Goal: Information Seeking & Learning: Find specific fact

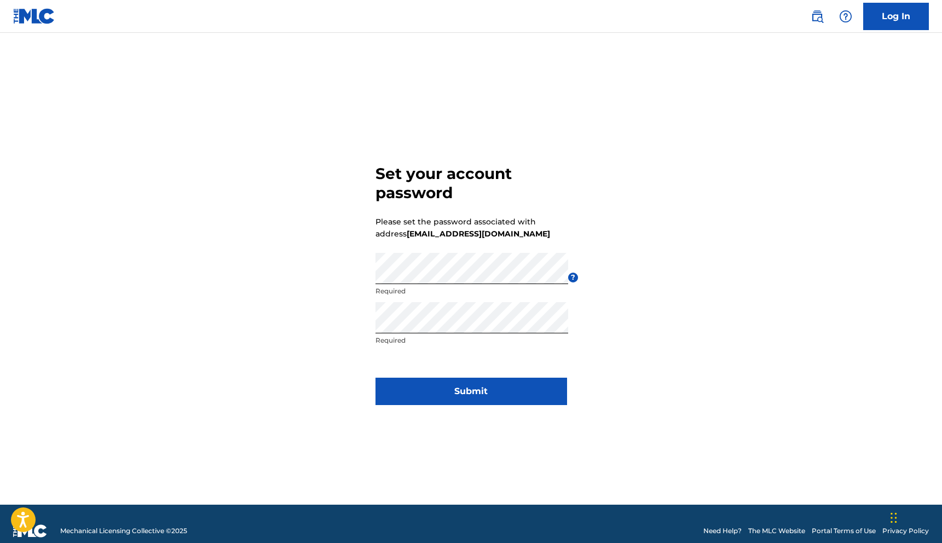
click at [499, 395] on button "Submit" at bounding box center [471, 391] width 192 height 27
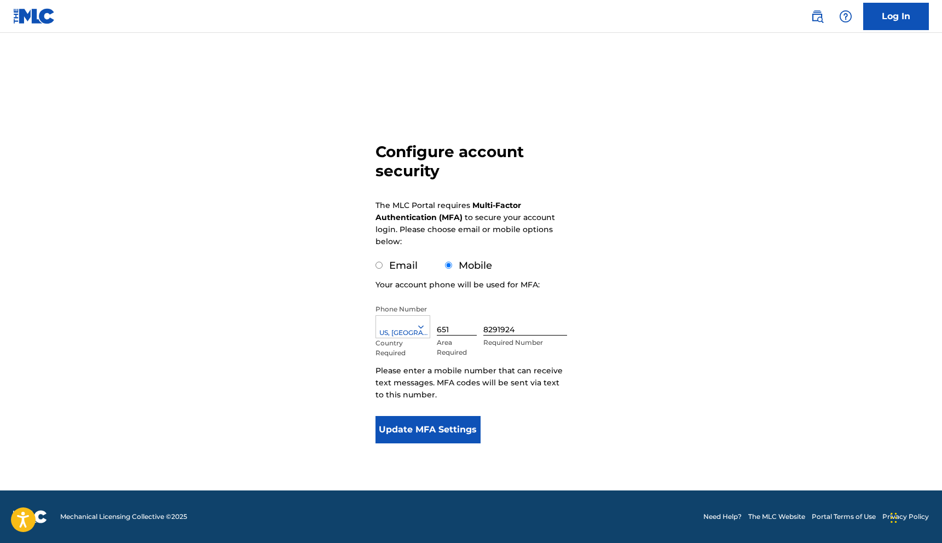
click at [377, 267] on input "Email" at bounding box center [378, 265] width 7 height 7
radio input "true"
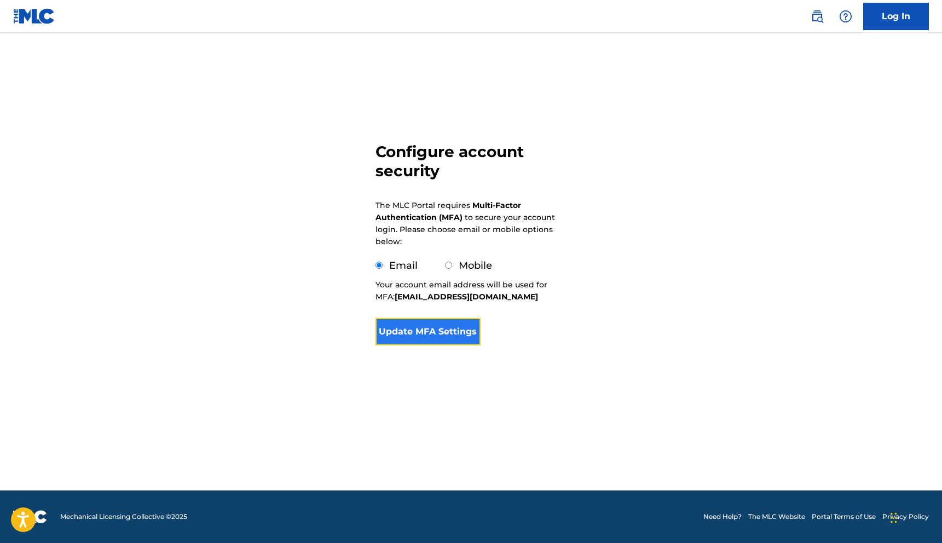
click at [430, 332] on button "Update MFA Settings" at bounding box center [428, 331] width 106 height 27
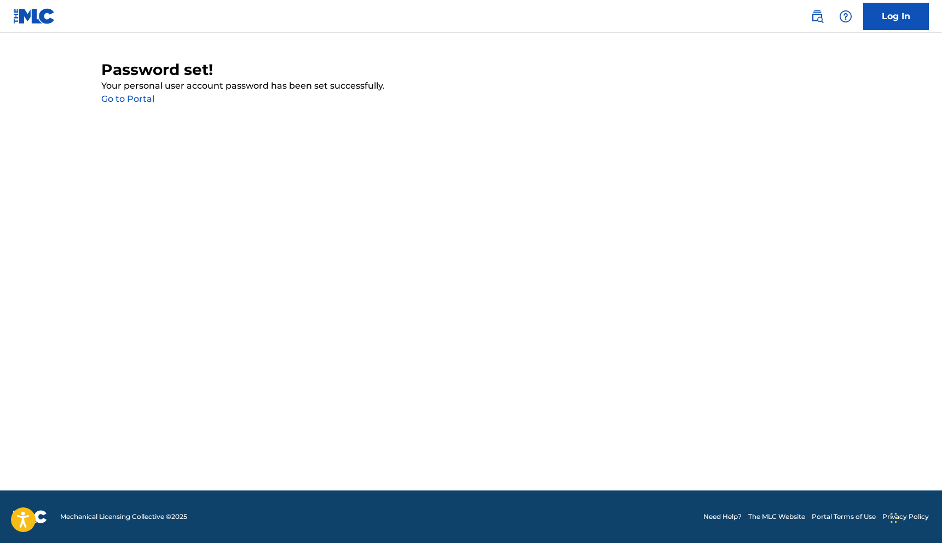
click at [133, 97] on link "Go to Portal" at bounding box center [127, 99] width 53 height 10
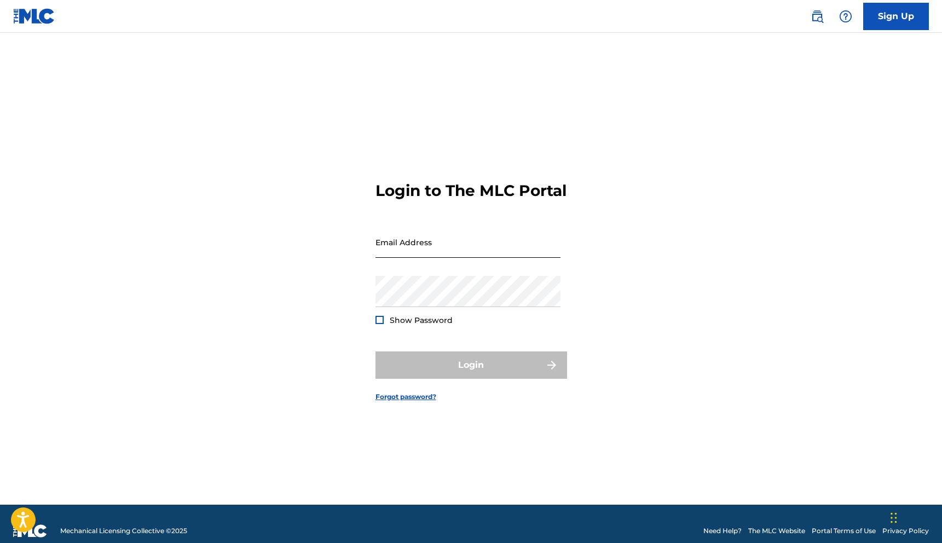
click at [470, 258] on input "Email Address" at bounding box center [467, 242] width 185 height 31
type input "[EMAIL_ADDRESS][DOMAIN_NAME]"
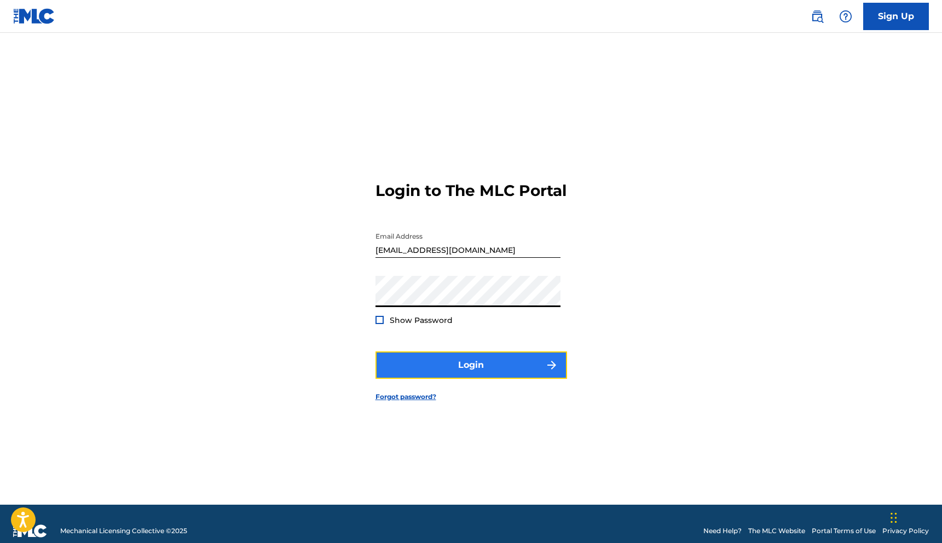
click at [452, 372] on button "Login" at bounding box center [471, 364] width 192 height 27
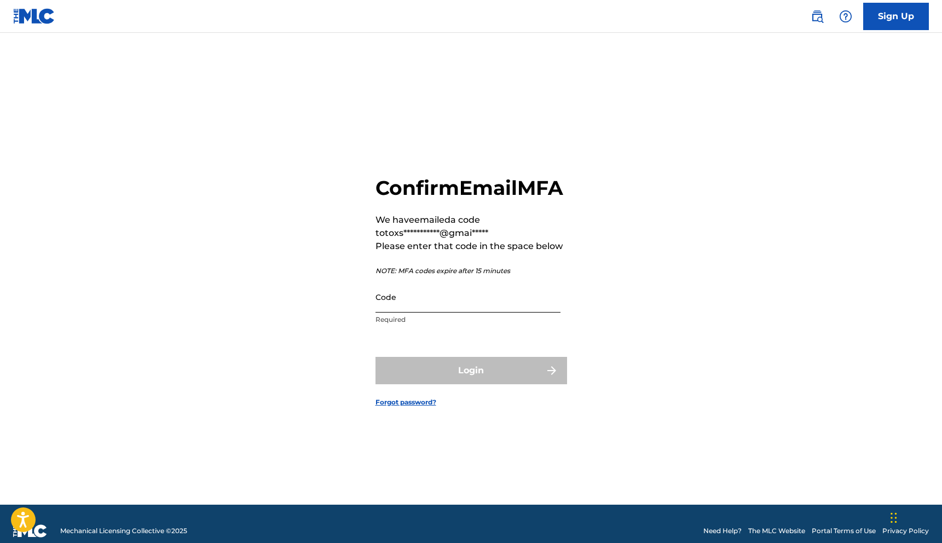
click at [463, 313] on input "Code" at bounding box center [467, 296] width 185 height 31
paste input "379242"
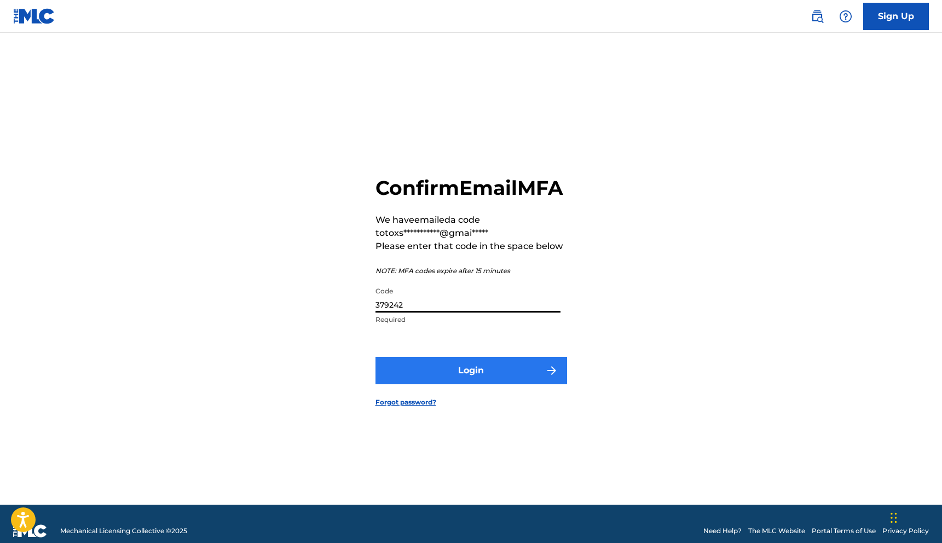
type input "379242"
click at [465, 383] on button "Login" at bounding box center [471, 370] width 192 height 27
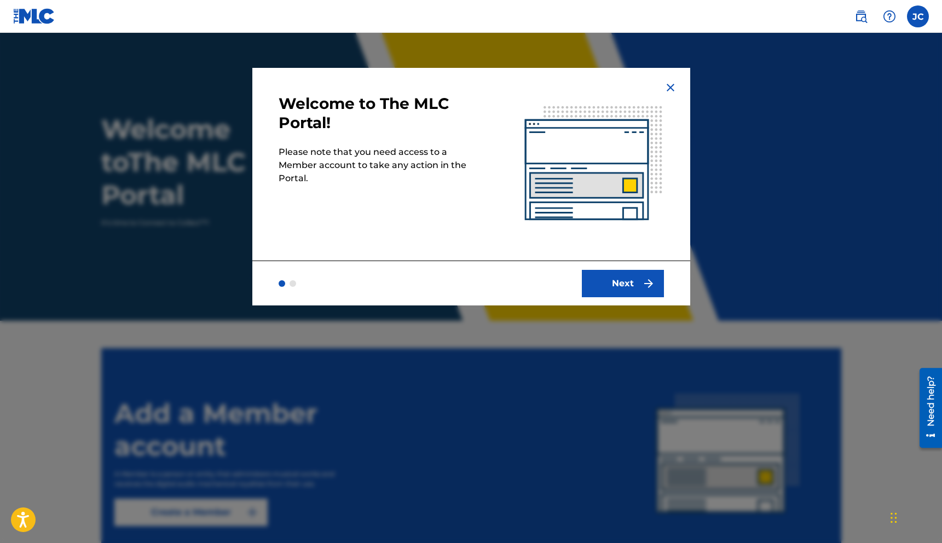
click at [670, 86] on img at bounding box center [670, 87] width 13 height 13
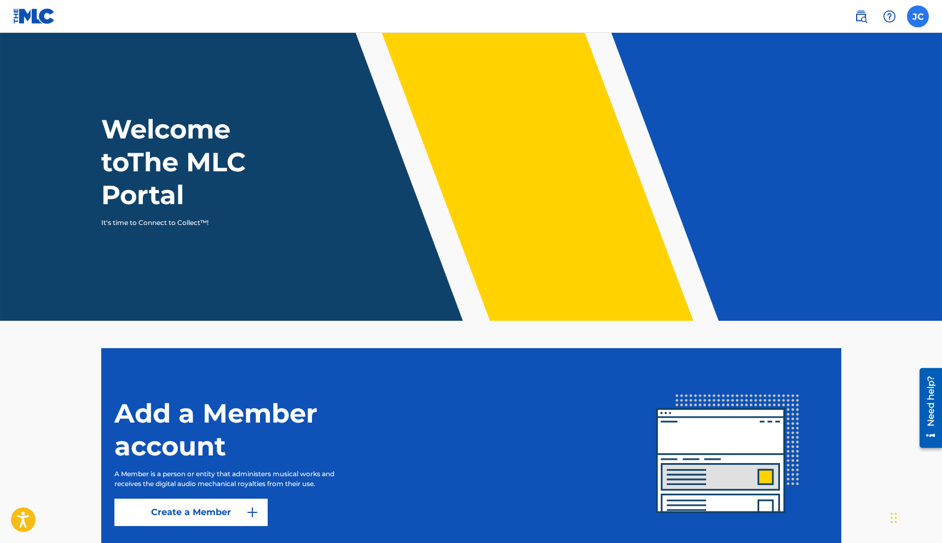
click at [914, 20] on label at bounding box center [918, 16] width 22 height 22
click at [918, 16] on input "[PERSON_NAME] [PERSON_NAME] [EMAIL_ADDRESS][DOMAIN_NAME] Notification Preferenc…" at bounding box center [918, 16] width 0 height 0
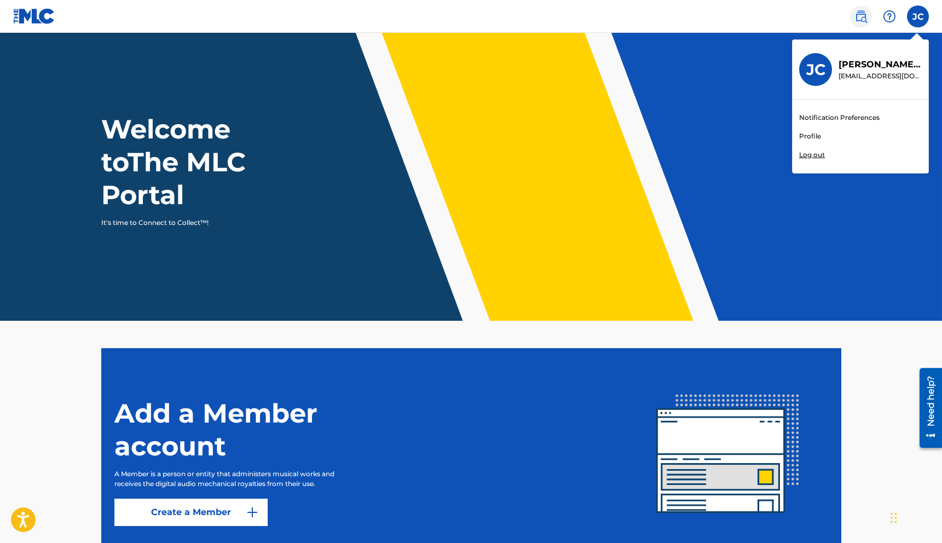
click at [864, 18] on img at bounding box center [860, 16] width 13 height 13
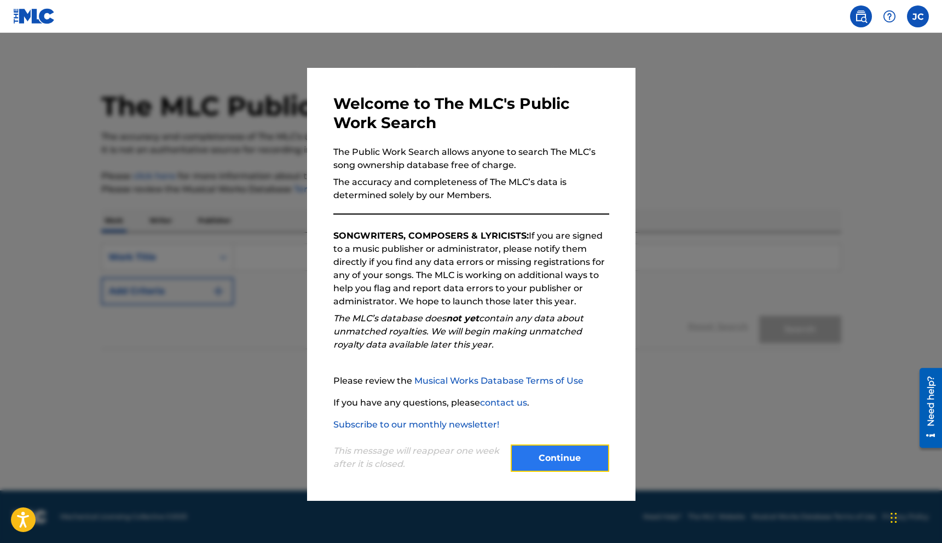
click at [566, 459] on button "Continue" at bounding box center [560, 457] width 99 height 27
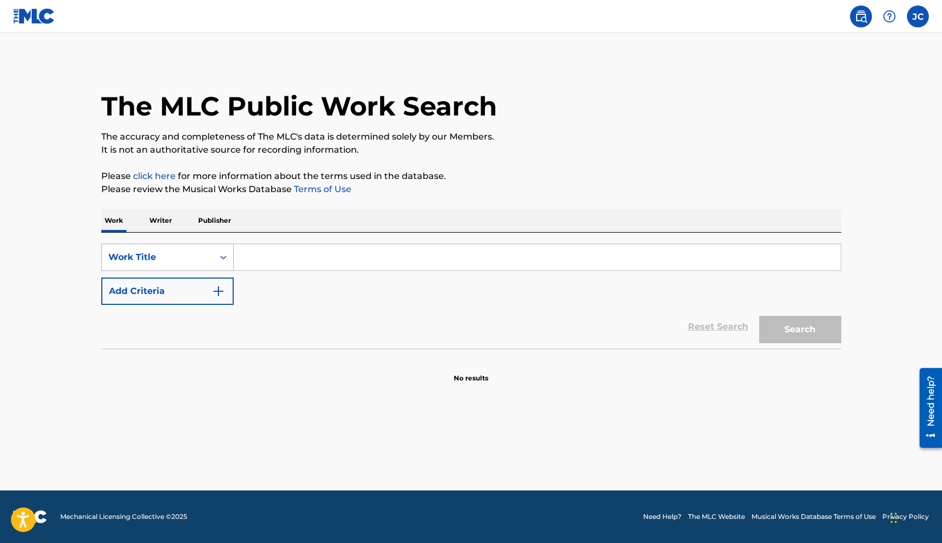
click at [223, 258] on icon "Search Form" at bounding box center [223, 257] width 11 height 11
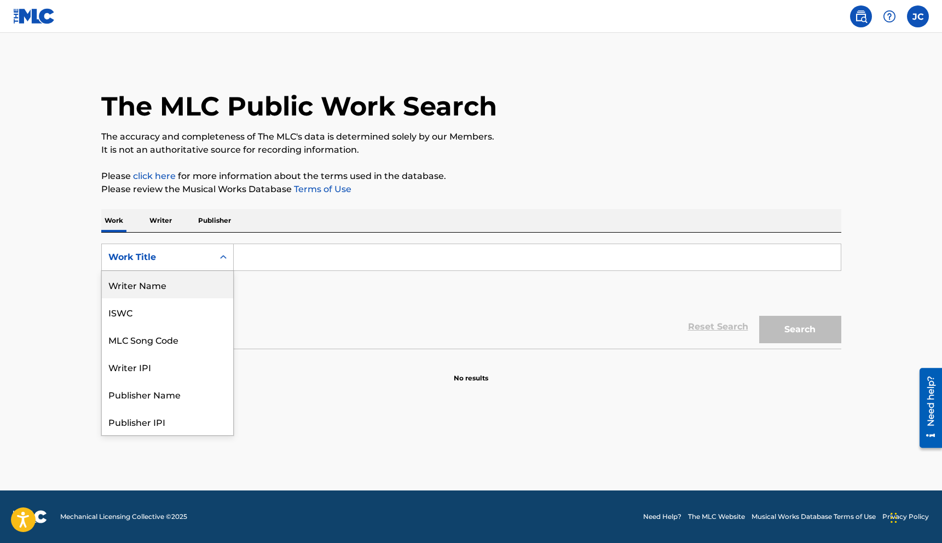
click at [175, 286] on div "Writer Name" at bounding box center [167, 284] width 131 height 27
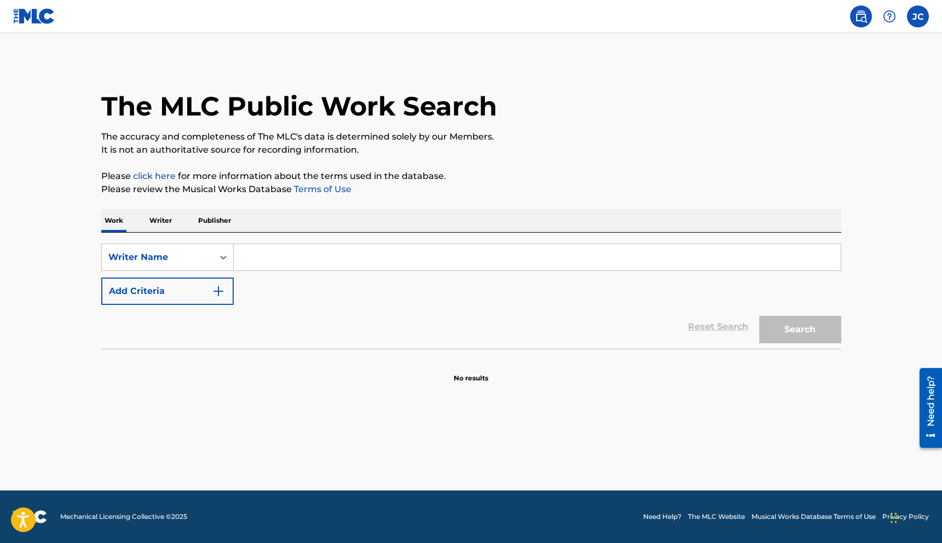
click at [280, 261] on input "Search Form" at bounding box center [537, 257] width 607 height 26
click at [794, 323] on button "Search" at bounding box center [800, 329] width 82 height 27
click at [321, 259] on input "[PERSON_NAME]" at bounding box center [537, 257] width 607 height 26
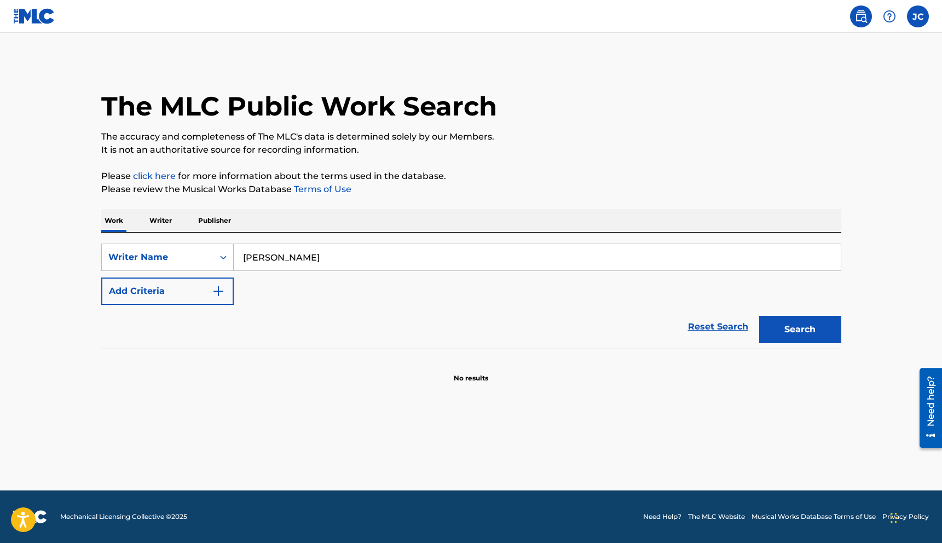
click at [321, 259] on input "[PERSON_NAME]" at bounding box center [537, 257] width 607 height 26
type input "Blue [PERSON_NAME]"
click at [212, 260] on div "Writer Name" at bounding box center [158, 257] width 112 height 21
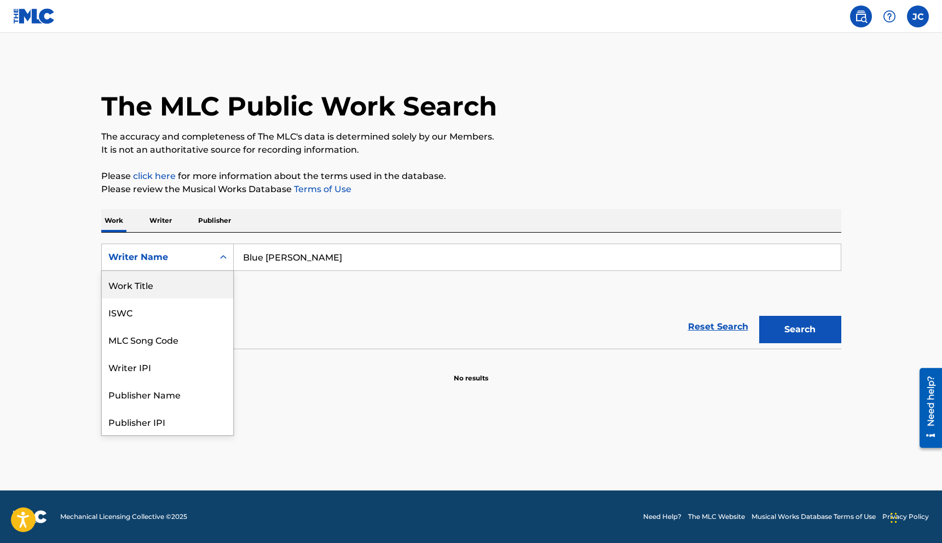
click at [187, 286] on div "Work Title" at bounding box center [167, 284] width 131 height 27
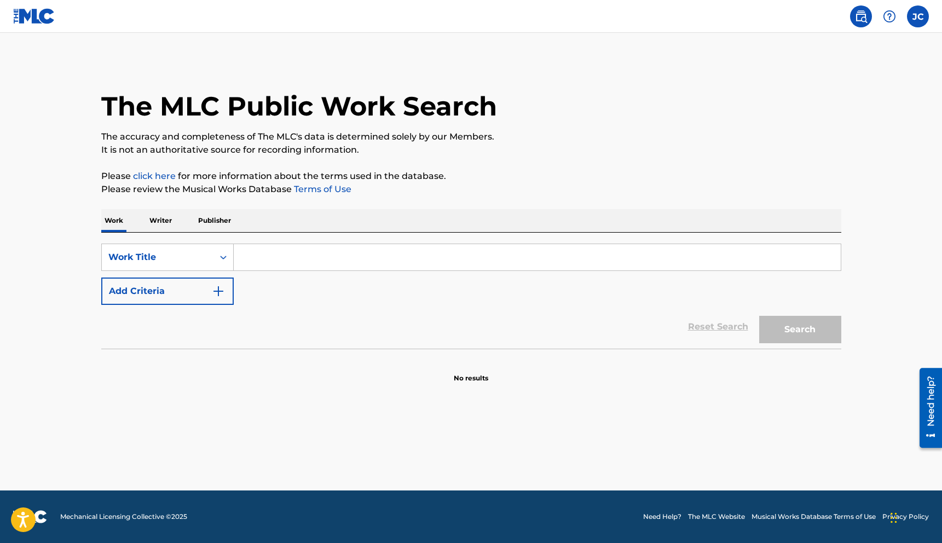
click at [287, 257] on input "Search Form" at bounding box center [537, 257] width 607 height 26
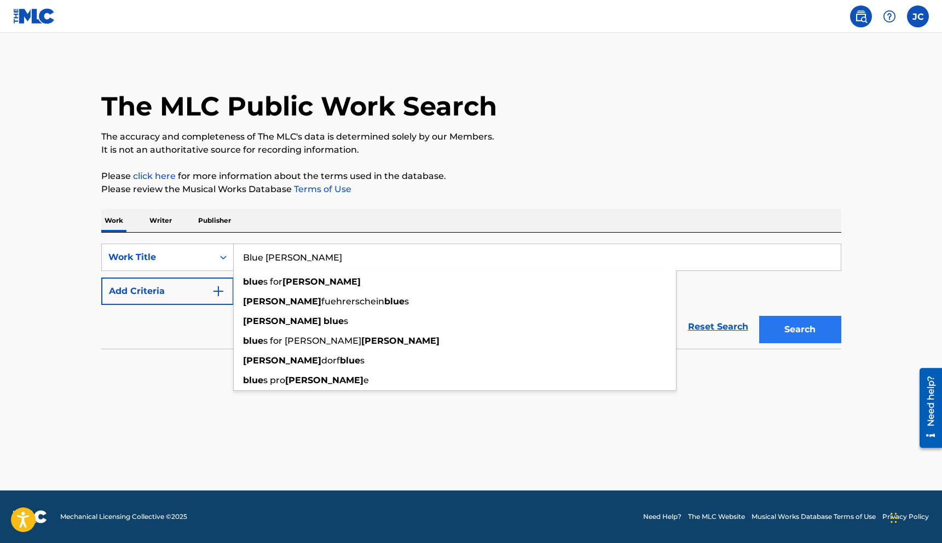
type input "Blue [PERSON_NAME]"
click at [795, 332] on button "Search" at bounding box center [800, 329] width 82 height 27
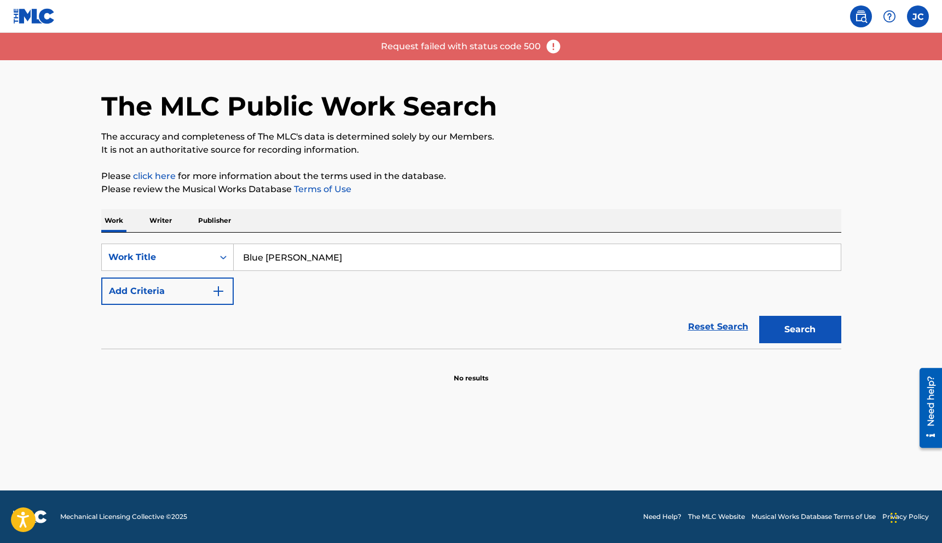
click at [164, 221] on p "Writer" at bounding box center [160, 220] width 29 height 23
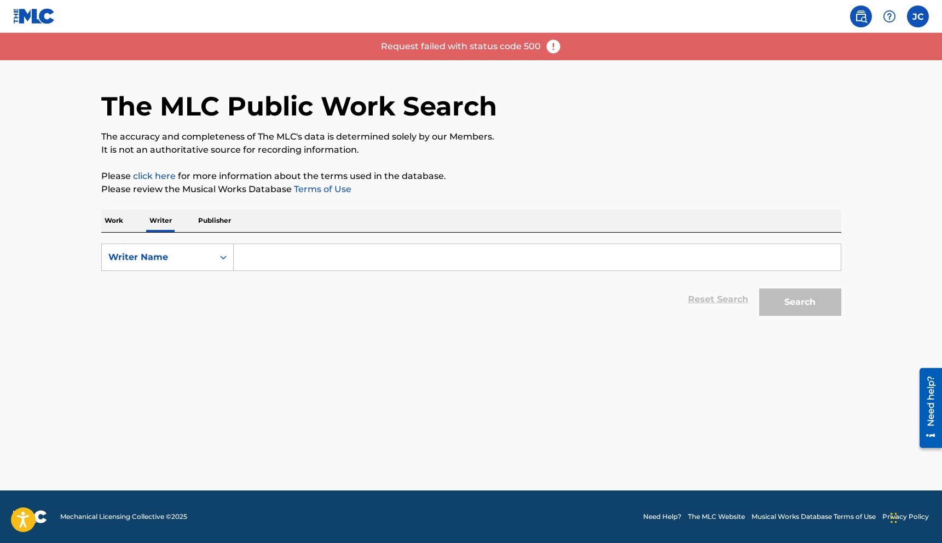
click at [285, 265] on input "Search Form" at bounding box center [537, 257] width 607 height 26
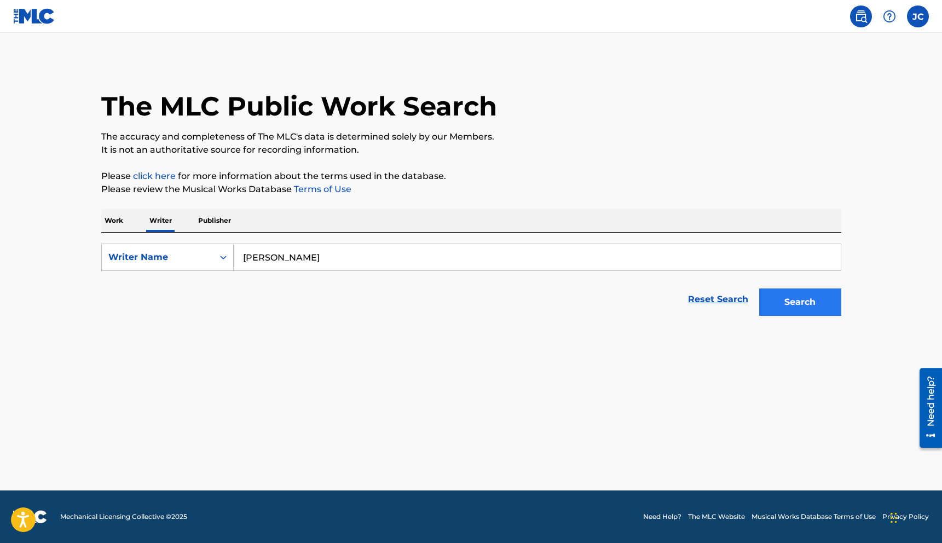
type input "[PERSON_NAME]"
click at [823, 300] on button "Search" at bounding box center [800, 301] width 82 height 27
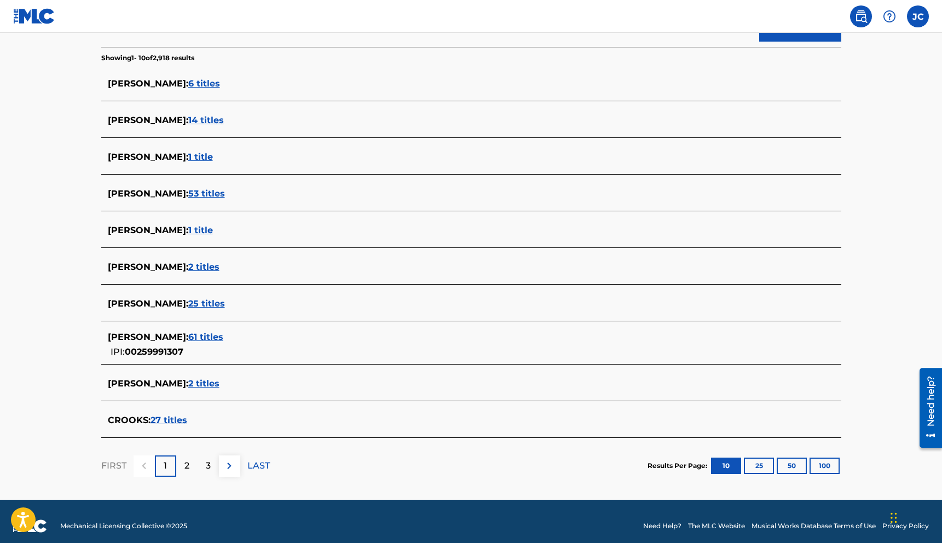
scroll to position [283, 0]
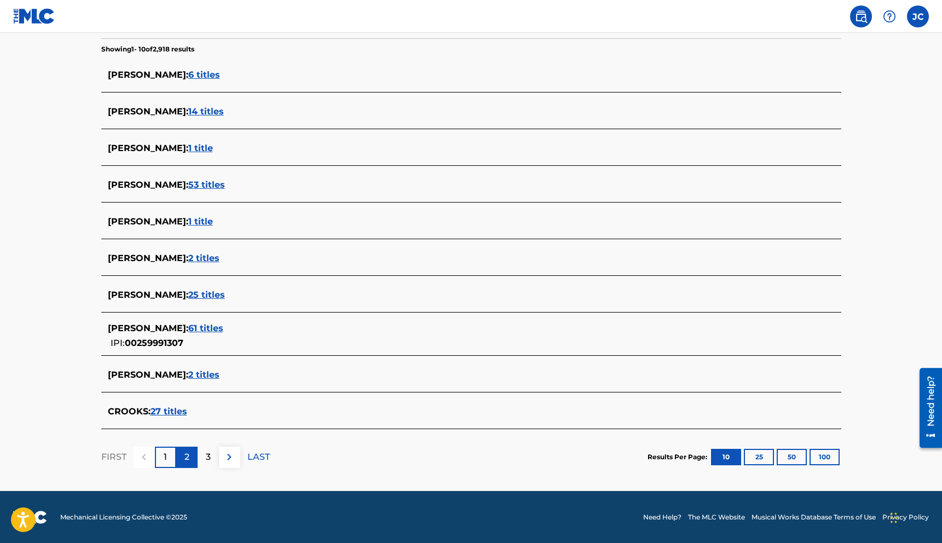
click at [189, 455] on div "2" at bounding box center [186, 457] width 21 height 21
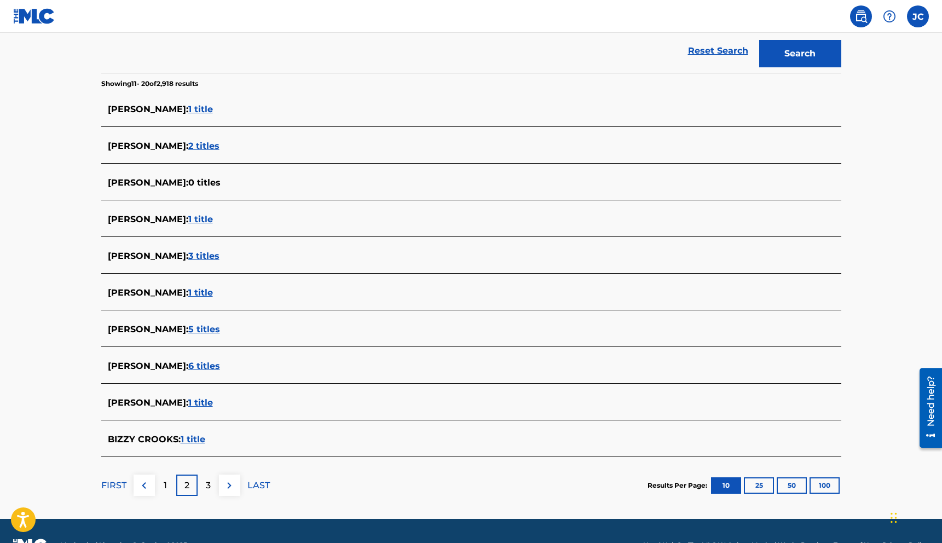
scroll to position [277, 0]
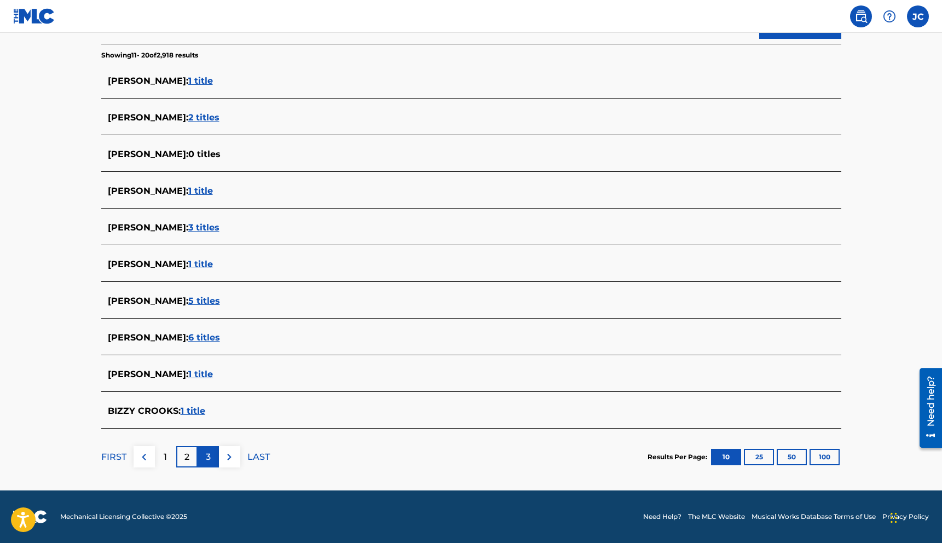
click at [211, 456] on div "3" at bounding box center [208, 456] width 21 height 21
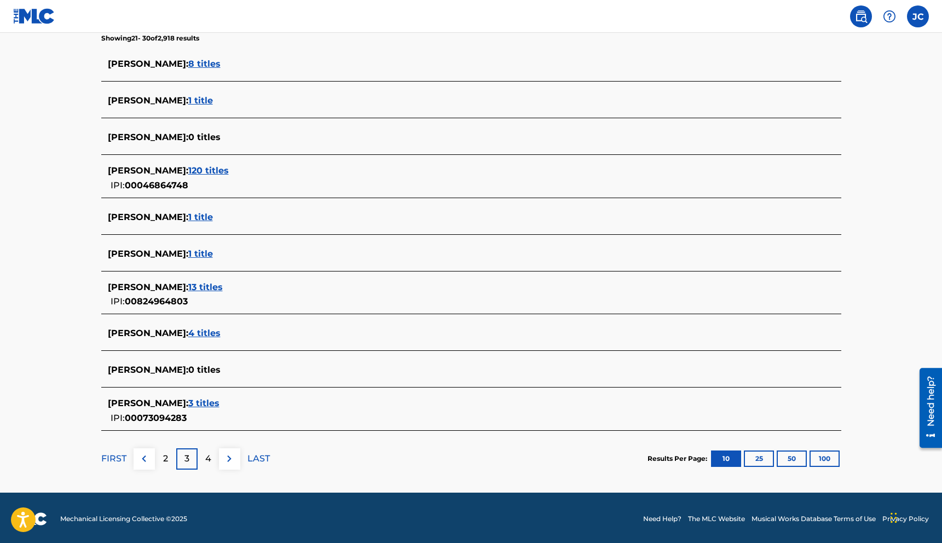
scroll to position [296, 0]
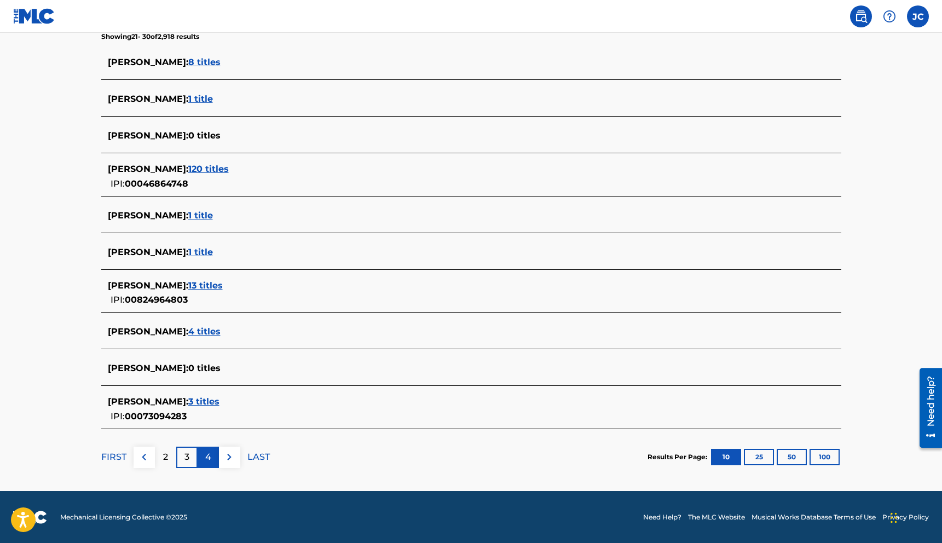
click at [210, 455] on p "4" at bounding box center [208, 456] width 6 height 13
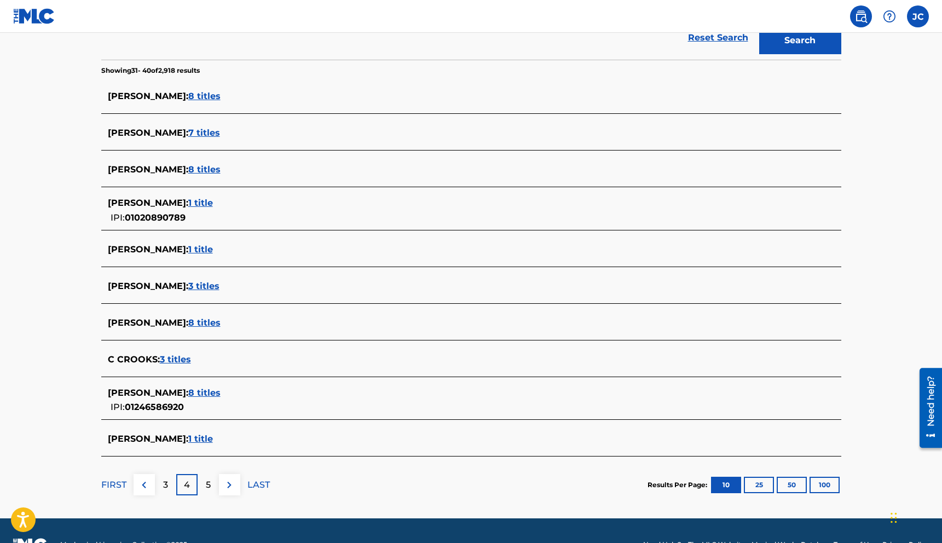
scroll to position [270, 0]
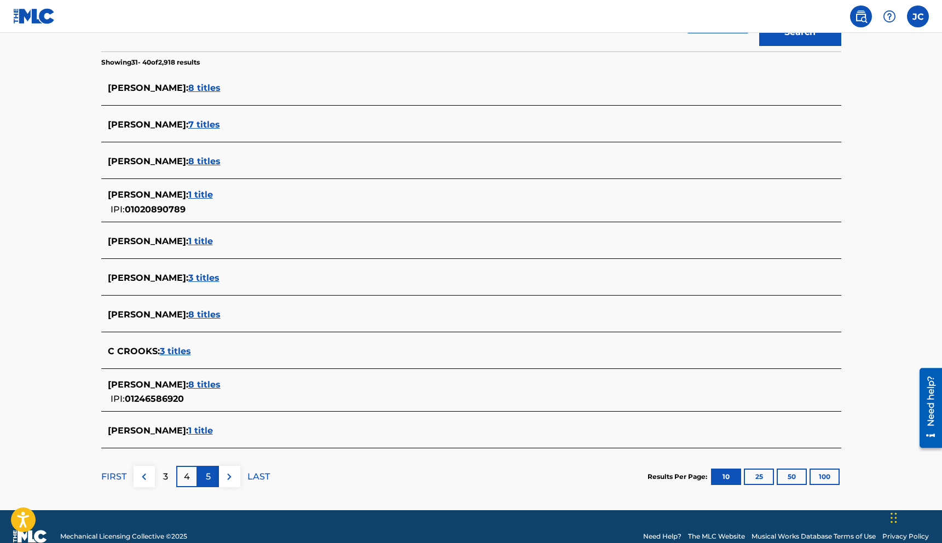
click at [206, 478] on p "5" at bounding box center [208, 476] width 5 height 13
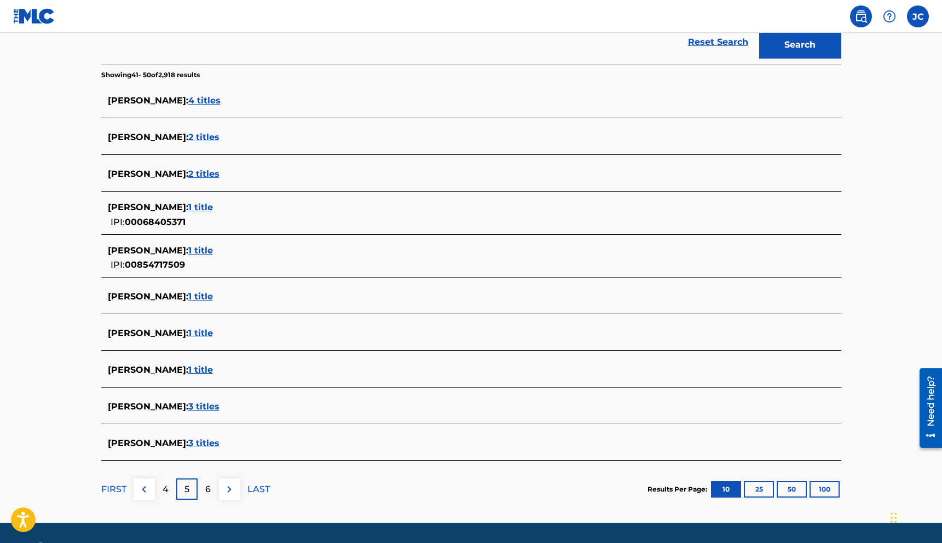
scroll to position [259, 0]
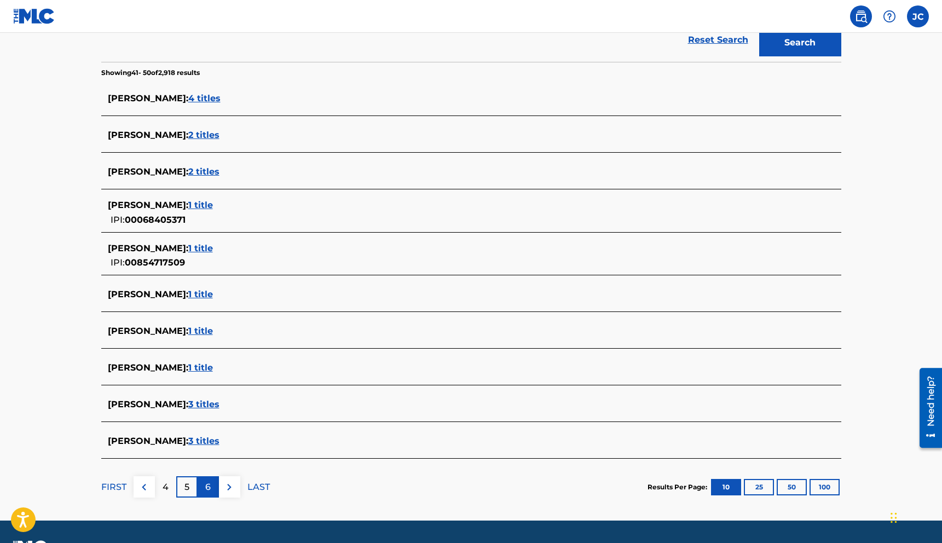
click at [209, 488] on p "6" at bounding box center [207, 487] width 5 height 13
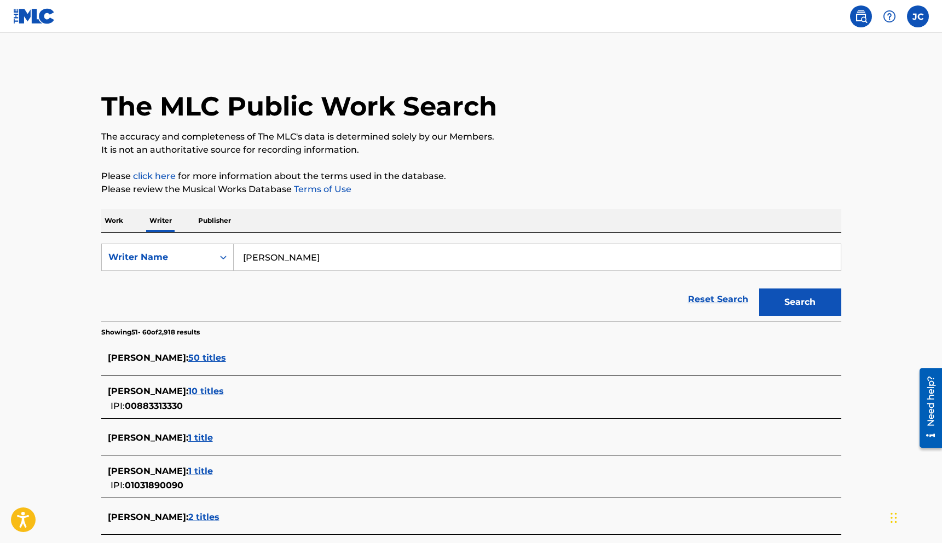
click at [118, 219] on p "Work" at bounding box center [113, 220] width 25 height 23
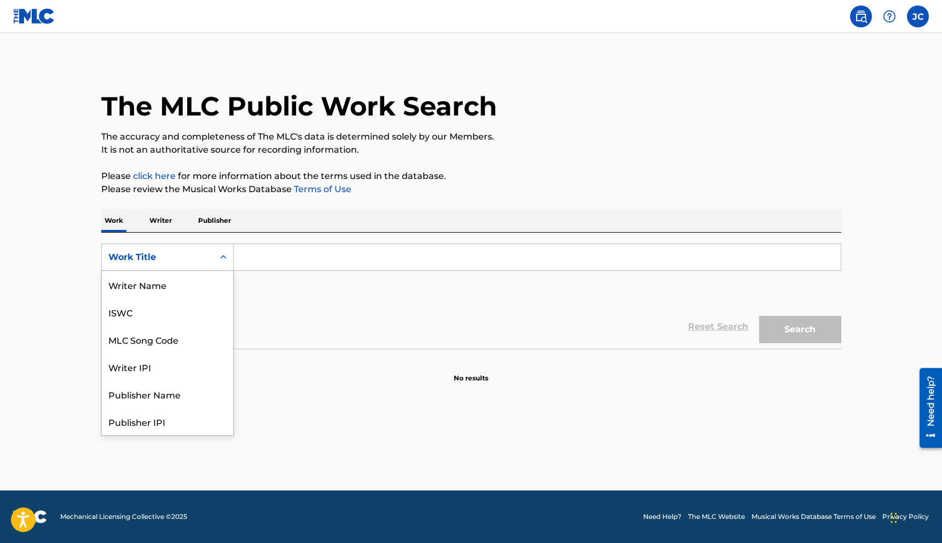
click at [177, 255] on div "Work Title" at bounding box center [157, 257] width 99 height 13
click at [322, 238] on div "SearchWithCriteriaefb91e9b-13c8-43e3-b168-fb23cd699485 Writer Name, 1 of 8. 8 r…" at bounding box center [471, 291] width 740 height 116
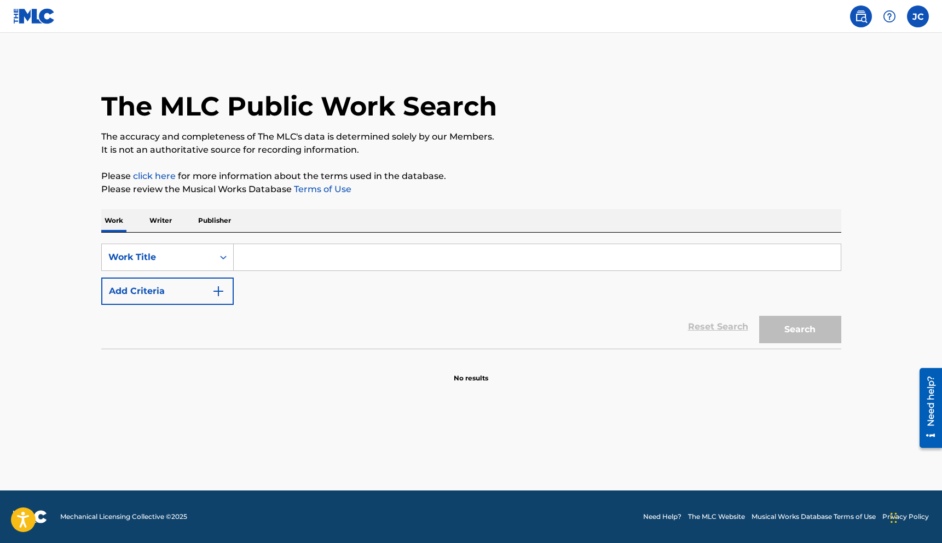
click at [313, 247] on input "Search Form" at bounding box center [537, 257] width 607 height 26
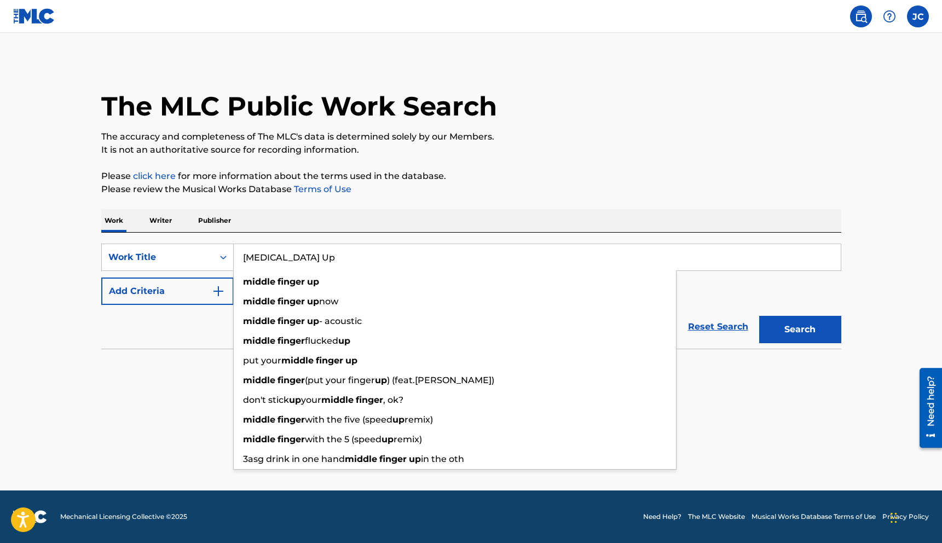
click at [759, 316] on button "Search" at bounding box center [800, 329] width 82 height 27
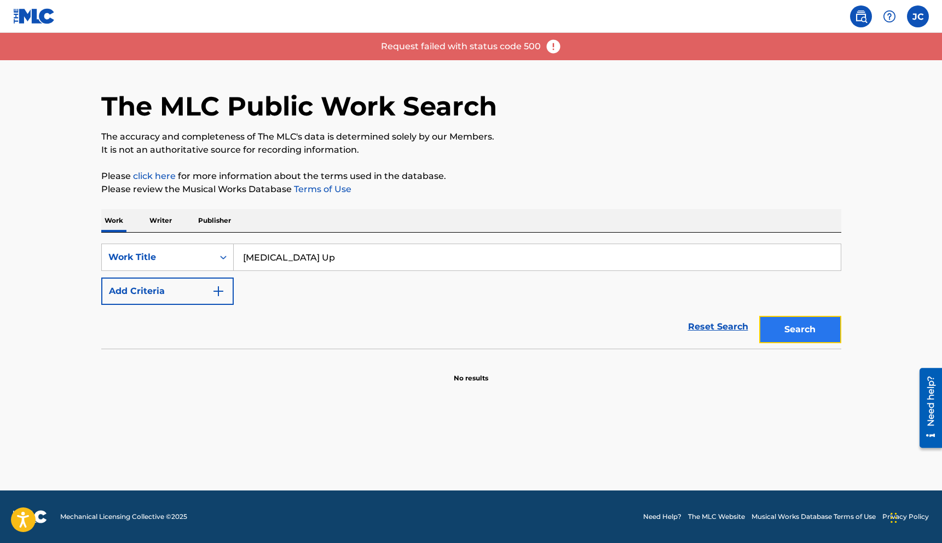
click at [796, 330] on button "Search" at bounding box center [800, 329] width 82 height 27
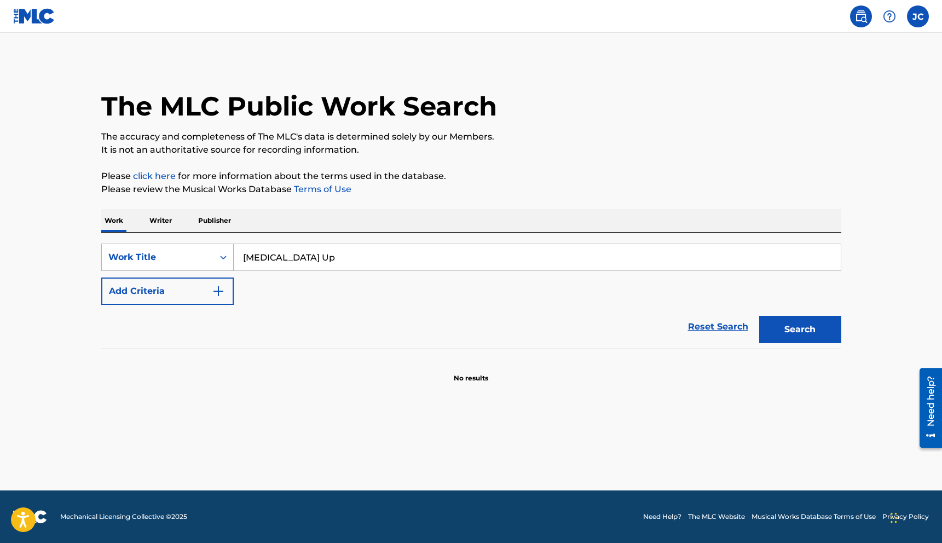
click at [226, 258] on icon "Search Form" at bounding box center [223, 257] width 11 height 11
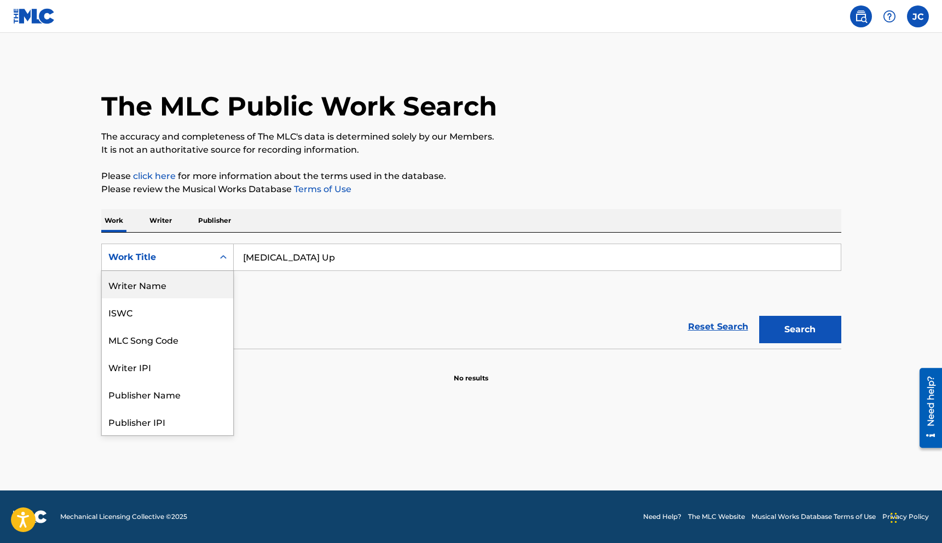
click at [294, 309] on div "Reset Search Search" at bounding box center [471, 327] width 740 height 44
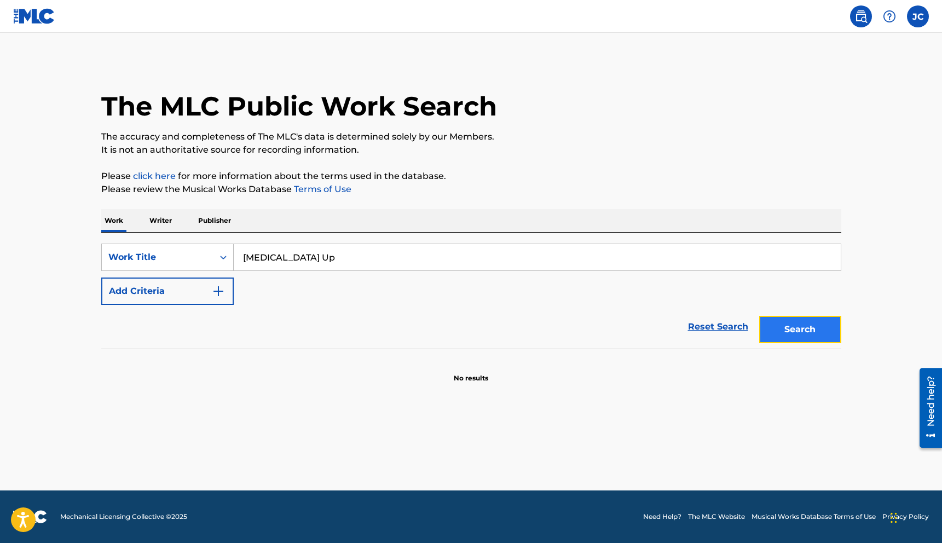
click at [794, 332] on button "Search" at bounding box center [800, 329] width 82 height 27
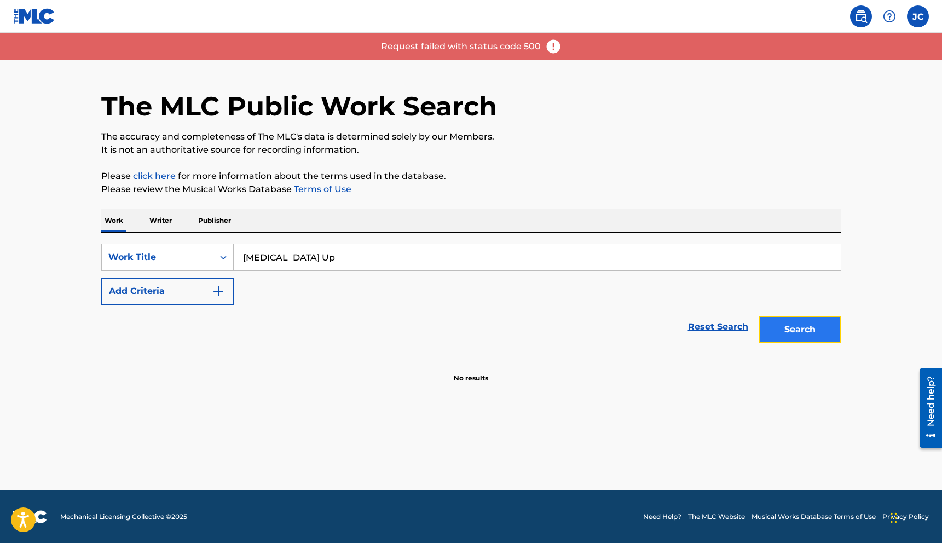
click at [794, 332] on button "Search" at bounding box center [800, 329] width 82 height 27
click at [342, 261] on input "[MEDICAL_DATA] Up" at bounding box center [537, 257] width 607 height 26
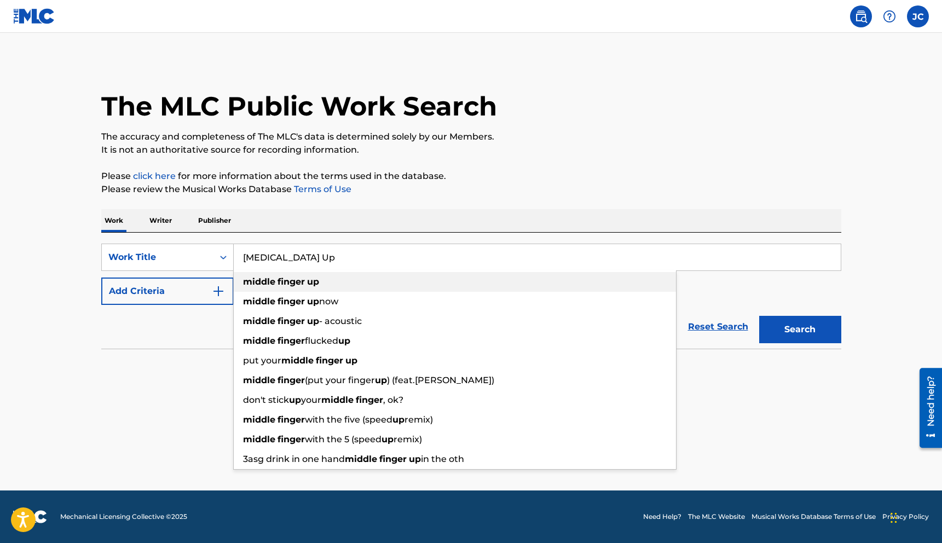
click at [311, 281] on strong "up" at bounding box center [313, 281] width 12 height 10
type input "[MEDICAL_DATA] up"
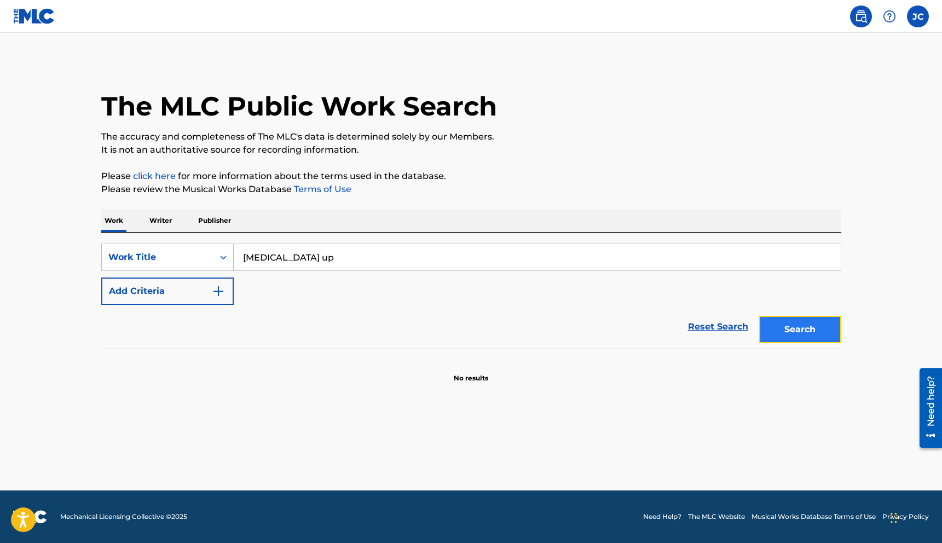
click at [792, 323] on button "Search" at bounding box center [800, 329] width 82 height 27
click at [350, 259] on input "[MEDICAL_DATA] up" at bounding box center [537, 257] width 607 height 26
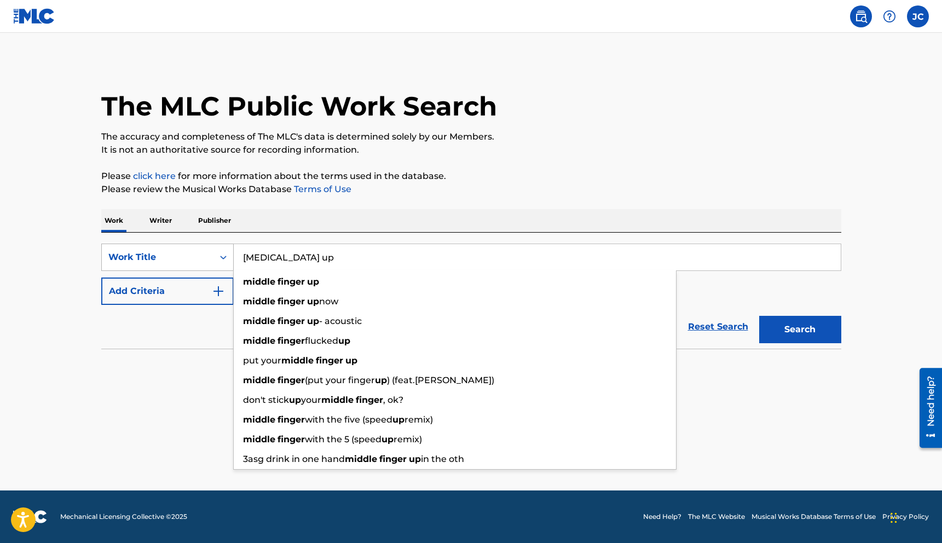
click at [217, 254] on div "Search Form" at bounding box center [223, 257] width 20 height 20
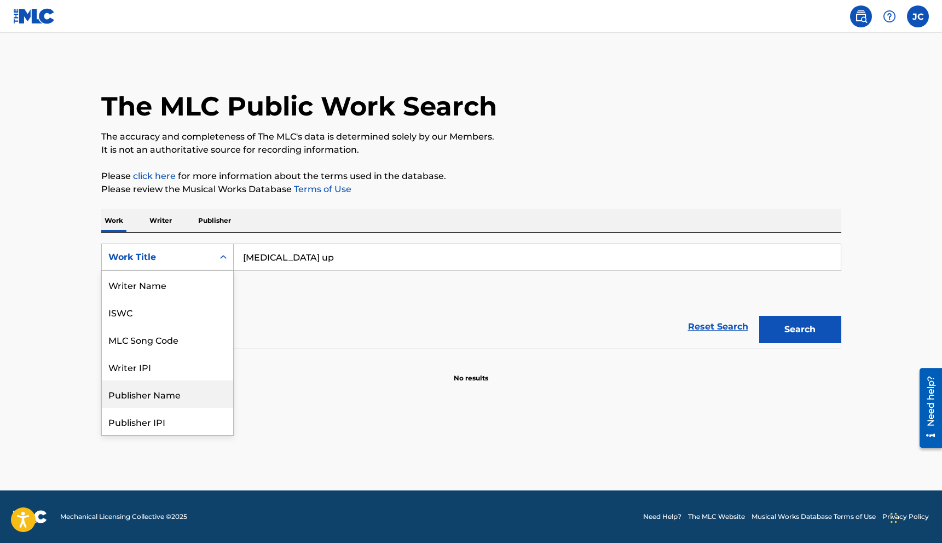
click at [170, 396] on div "Publisher Name" at bounding box center [167, 393] width 131 height 27
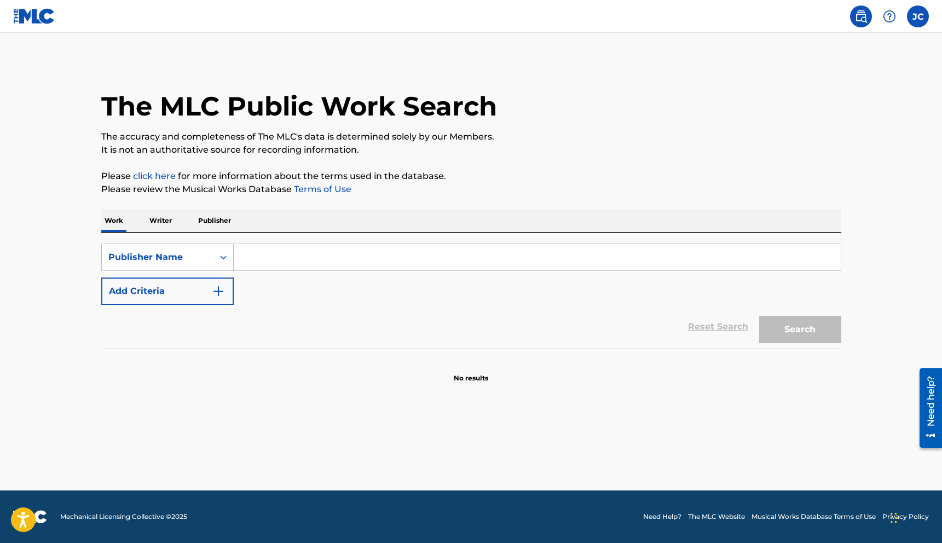
click at [290, 252] on input "Search Form" at bounding box center [537, 257] width 607 height 26
type input "blue [PERSON_NAME]"
click at [803, 323] on button "Search" at bounding box center [800, 329] width 82 height 27
click at [316, 262] on input "blue [PERSON_NAME]" at bounding box center [537, 257] width 607 height 26
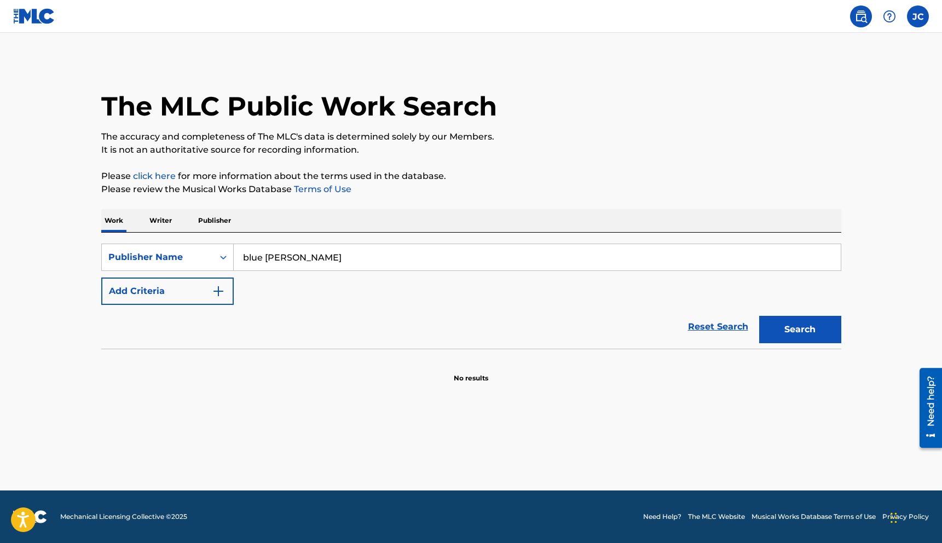
click at [316, 262] on input "blue [PERSON_NAME]" at bounding box center [537, 257] width 607 height 26
click at [922, 18] on label at bounding box center [918, 16] width 22 height 22
click at [918, 16] on input "[PERSON_NAME] [PERSON_NAME] [EMAIL_ADDRESS][DOMAIN_NAME] Notification Preferenc…" at bounding box center [918, 16] width 0 height 0
click at [812, 135] on link "Profile" at bounding box center [810, 136] width 22 height 10
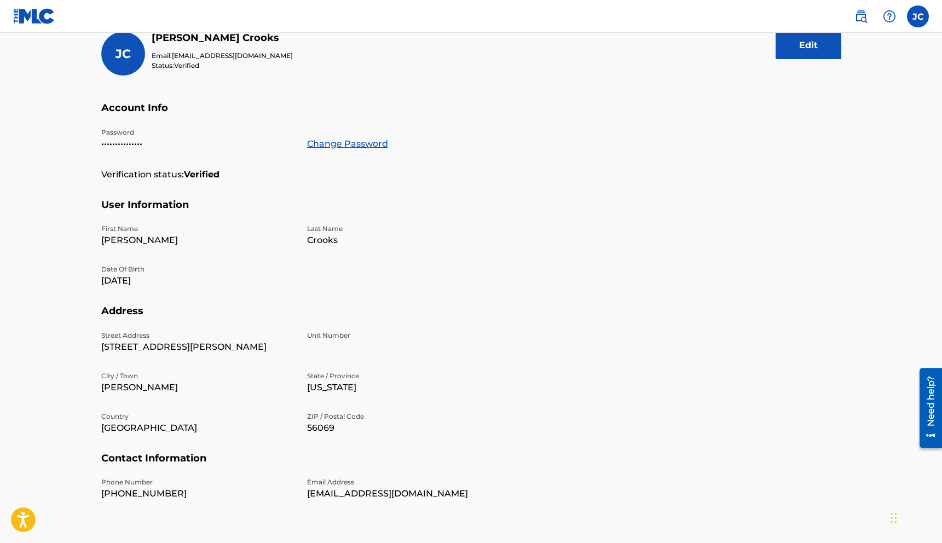
scroll to position [194, 0]
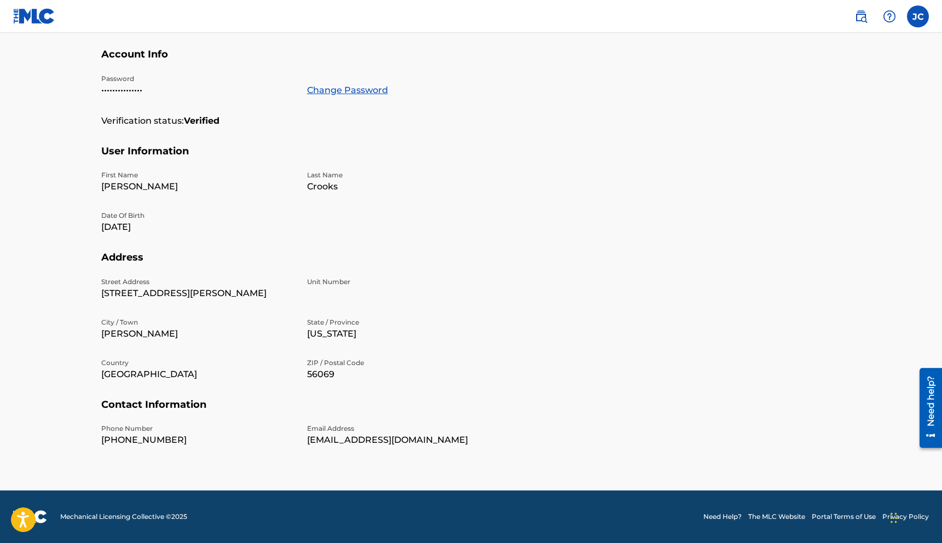
click at [323, 374] on p "56069" at bounding box center [403, 374] width 193 height 13
copy p "56069"
click at [146, 298] on p "[STREET_ADDRESS][PERSON_NAME]" at bounding box center [197, 293] width 193 height 13
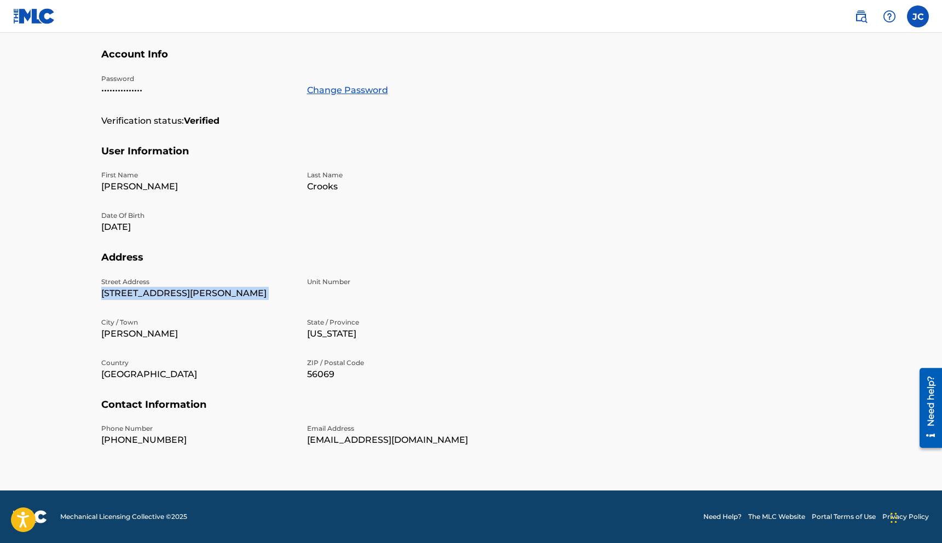
click at [146, 298] on p "[STREET_ADDRESS][PERSON_NAME]" at bounding box center [197, 293] width 193 height 13
copy p "[STREET_ADDRESS][PERSON_NAME]"
click at [918, 24] on label at bounding box center [918, 16] width 22 height 22
click at [918, 16] on input "[PERSON_NAME] [PERSON_NAME] [EMAIL_ADDRESS][DOMAIN_NAME] Notification Preferenc…" at bounding box center [918, 16] width 0 height 0
click at [865, 19] on img at bounding box center [860, 16] width 13 height 13
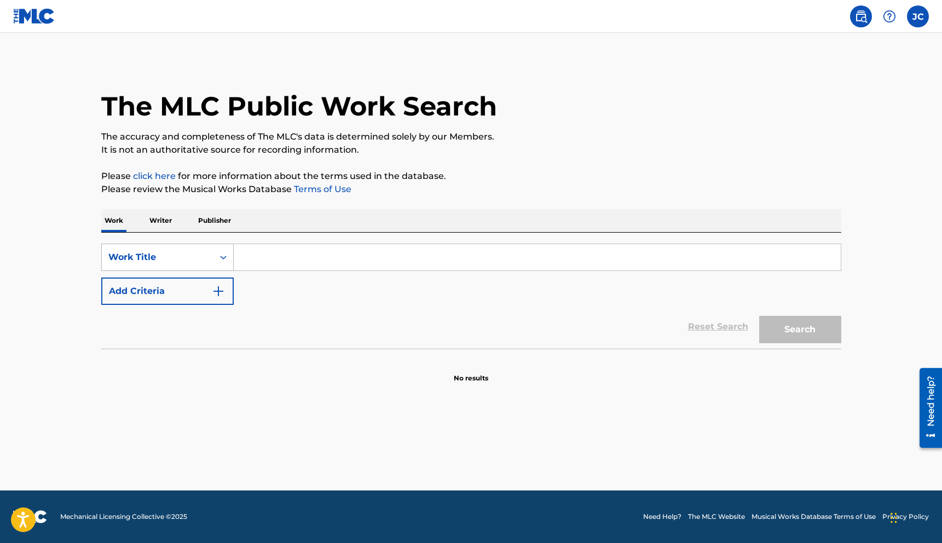
click at [225, 256] on icon "Search Form" at bounding box center [223, 257] width 11 height 11
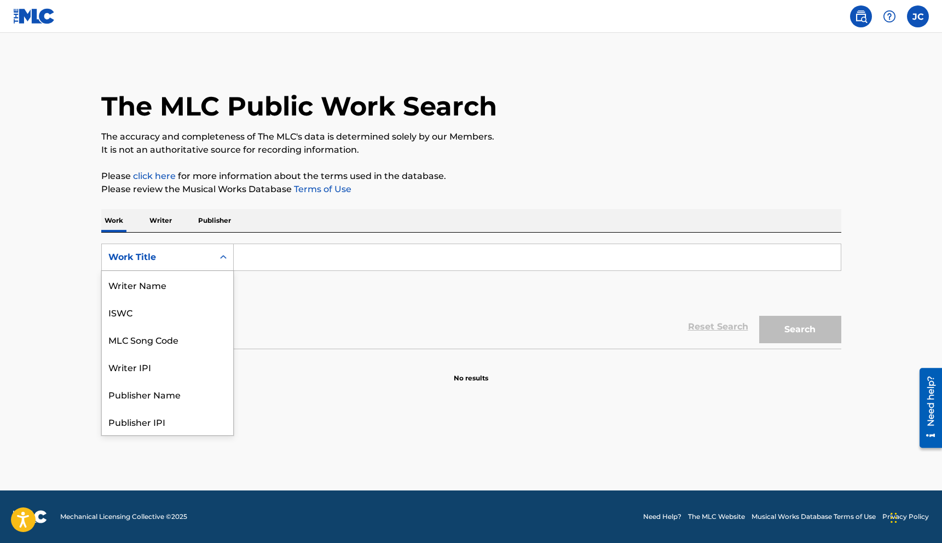
scroll to position [55, 0]
click at [153, 371] on div "Publisher IPI" at bounding box center [167, 366] width 131 height 27
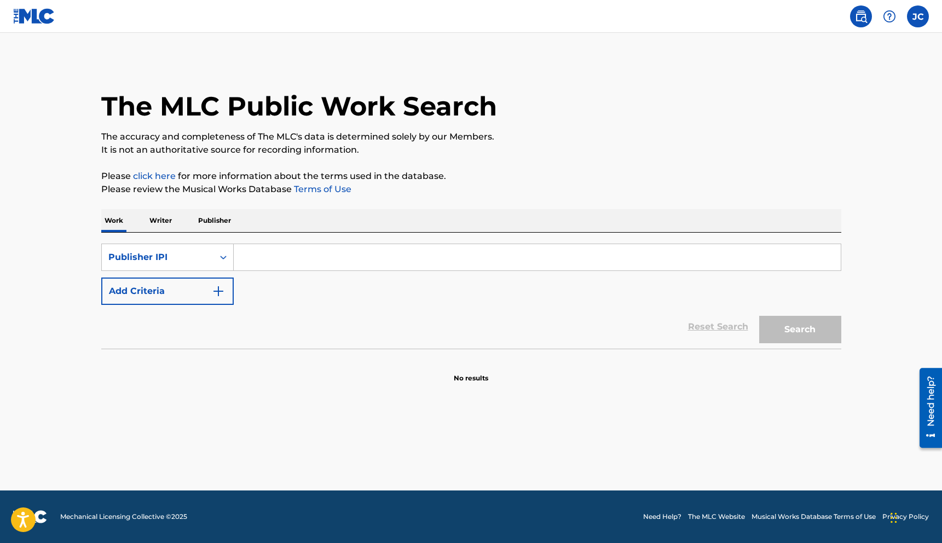
click at [259, 256] on input "Search Form" at bounding box center [537, 257] width 607 height 26
type input "0146957"
click at [800, 322] on button "Search" at bounding box center [800, 329] width 82 height 27
click at [794, 332] on button "Search" at bounding box center [800, 329] width 82 height 27
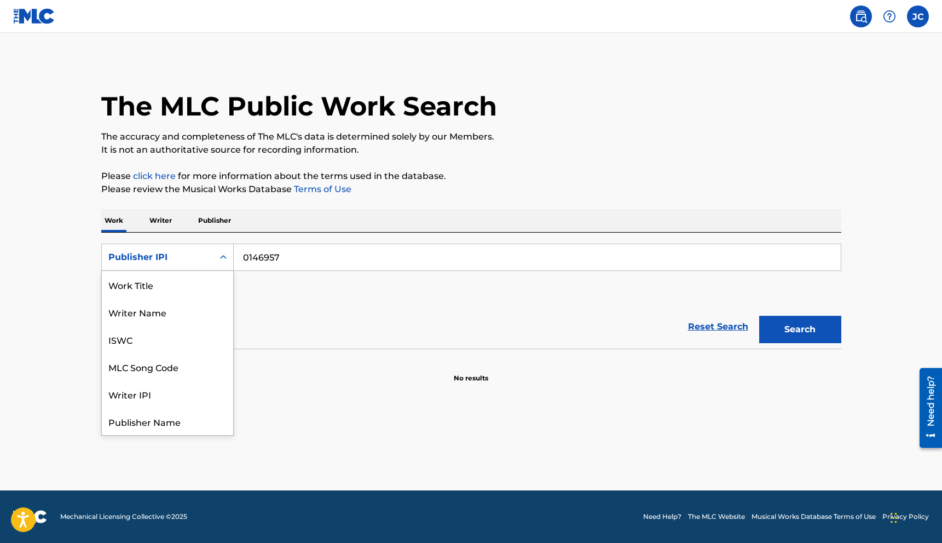
click at [221, 258] on icon "Search Form" at bounding box center [223, 257] width 11 height 11
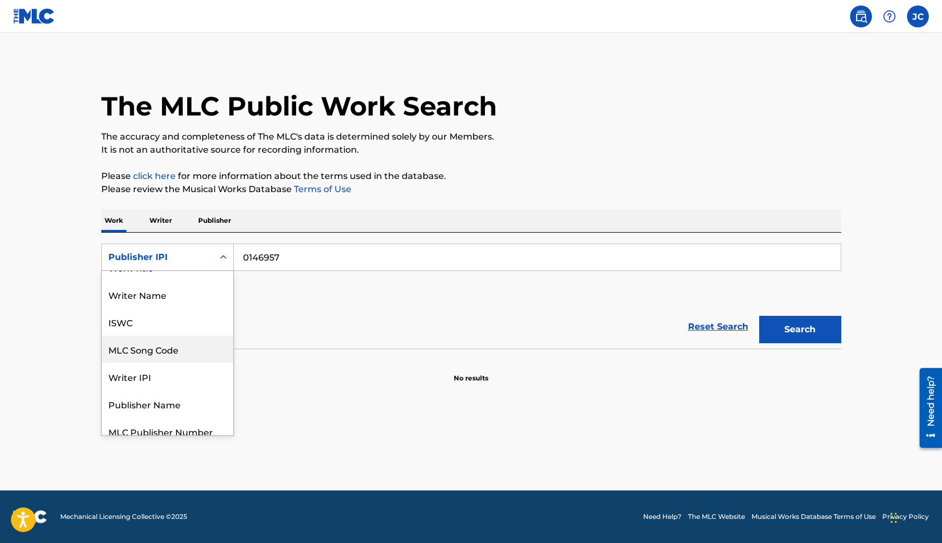
scroll to position [17, 0]
click at [162, 401] on div "Publisher Name" at bounding box center [167, 404] width 131 height 27
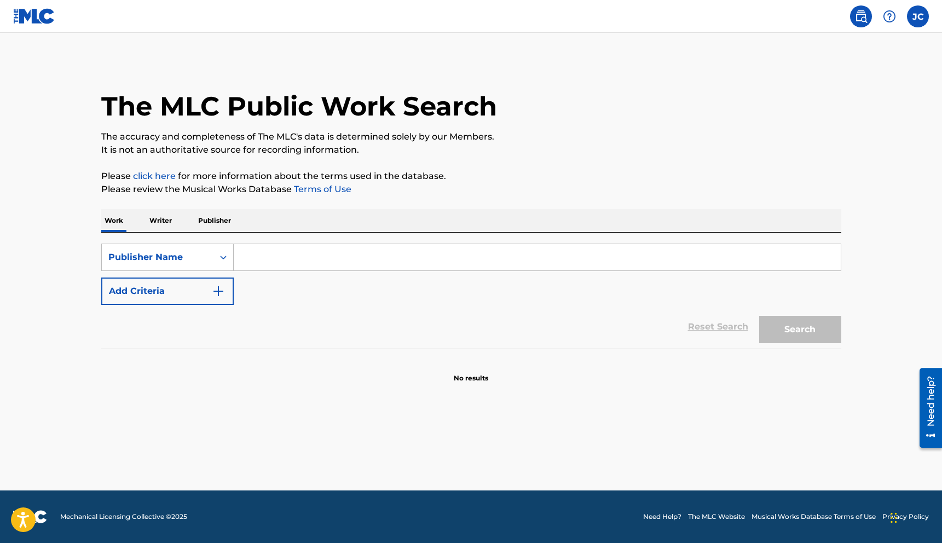
click at [322, 256] on input "Search Form" at bounding box center [537, 257] width 607 height 26
type input "dogs of doom"
click at [783, 328] on button "Search" at bounding box center [800, 329] width 82 height 27
click at [783, 329] on button "Search" at bounding box center [800, 329] width 82 height 27
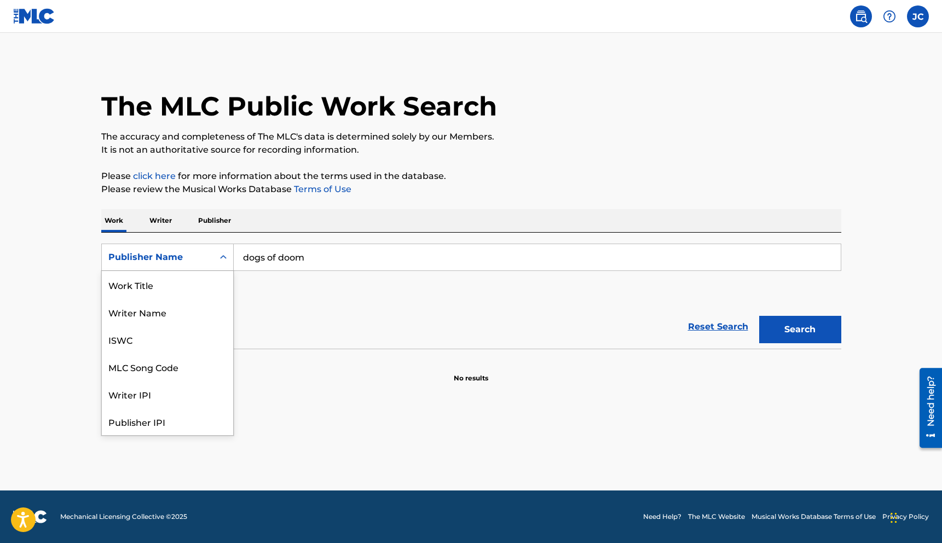
click at [221, 264] on div "Search Form" at bounding box center [223, 257] width 20 height 20
click at [230, 256] on div "Search Form" at bounding box center [223, 257] width 20 height 20
click at [187, 313] on div "MLC Song Code" at bounding box center [167, 311] width 131 height 27
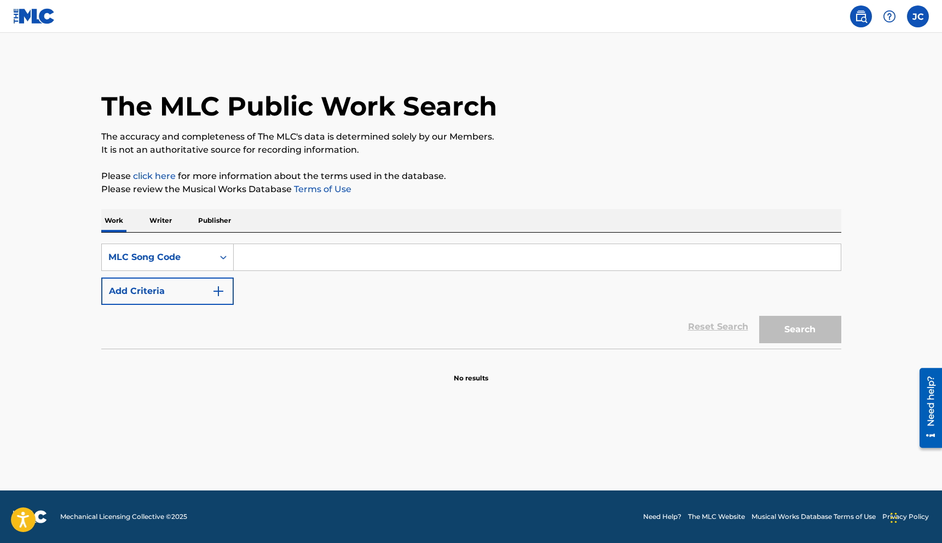
click at [311, 262] on input "Search Form" at bounding box center [537, 257] width 607 height 26
paste input "311922659"
type input "311922659"
click at [800, 322] on button "Search" at bounding box center [800, 329] width 82 height 27
click at [218, 253] on icon "Search Form" at bounding box center [223, 257] width 11 height 11
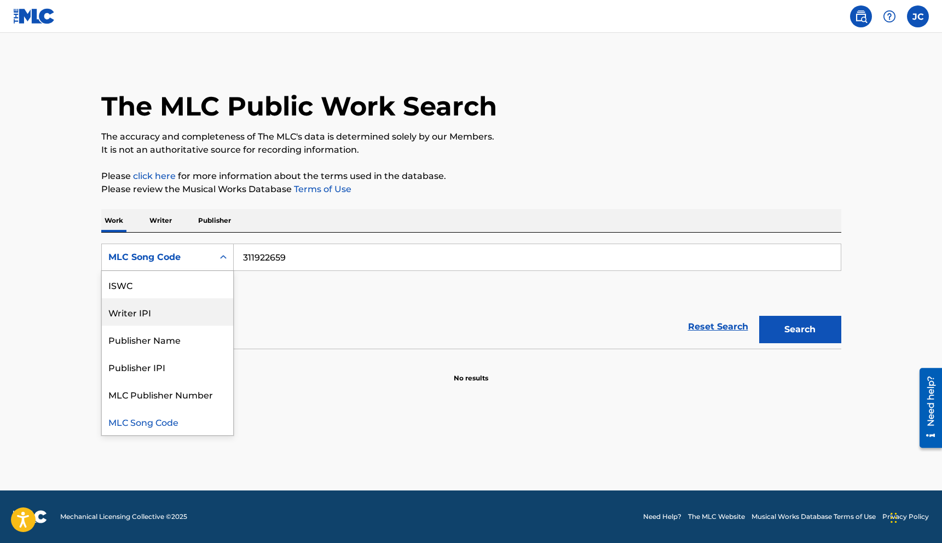
scroll to position [0, 0]
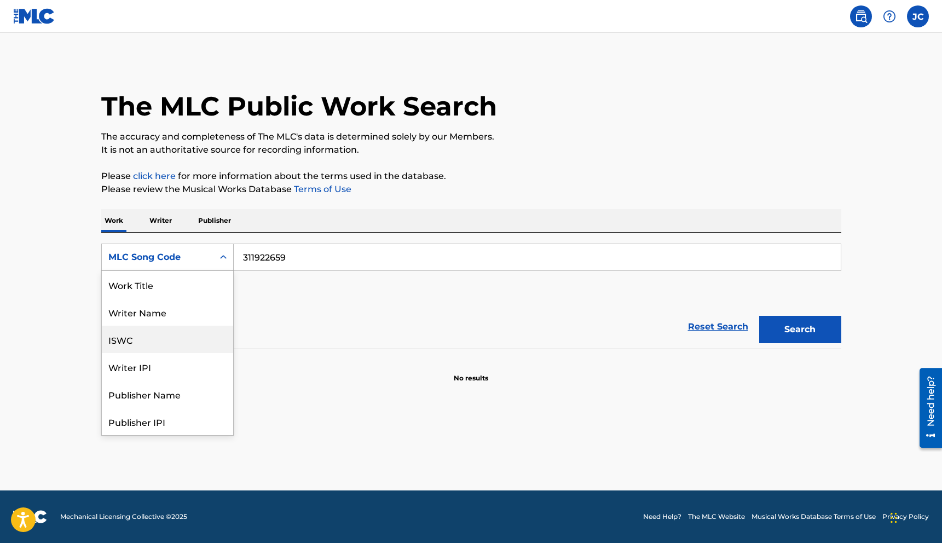
click at [169, 337] on div "ISWC" at bounding box center [167, 339] width 131 height 27
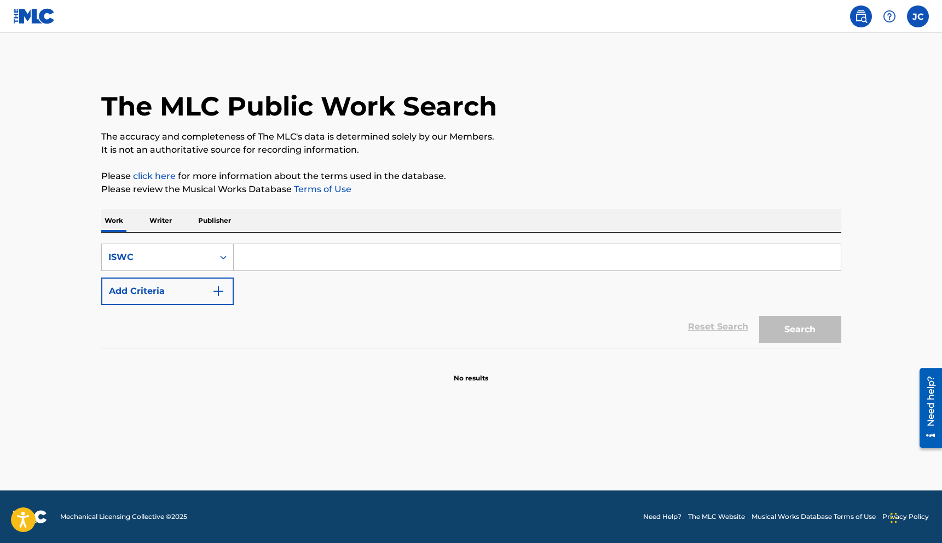
click at [284, 260] on input "Search Form" at bounding box center [537, 257] width 607 height 26
paste input "311922659"
type input "311922659"
click at [789, 326] on button "Search" at bounding box center [800, 329] width 82 height 27
click at [222, 259] on icon "Search Form" at bounding box center [223, 257] width 11 height 11
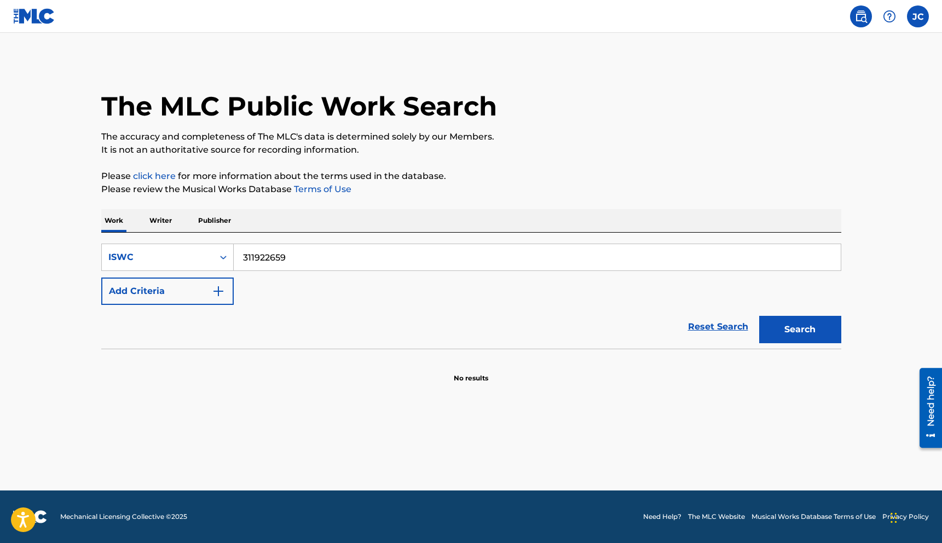
click at [275, 258] on input "311922659" at bounding box center [537, 257] width 607 height 26
click at [159, 223] on p "Writer" at bounding box center [160, 220] width 29 height 23
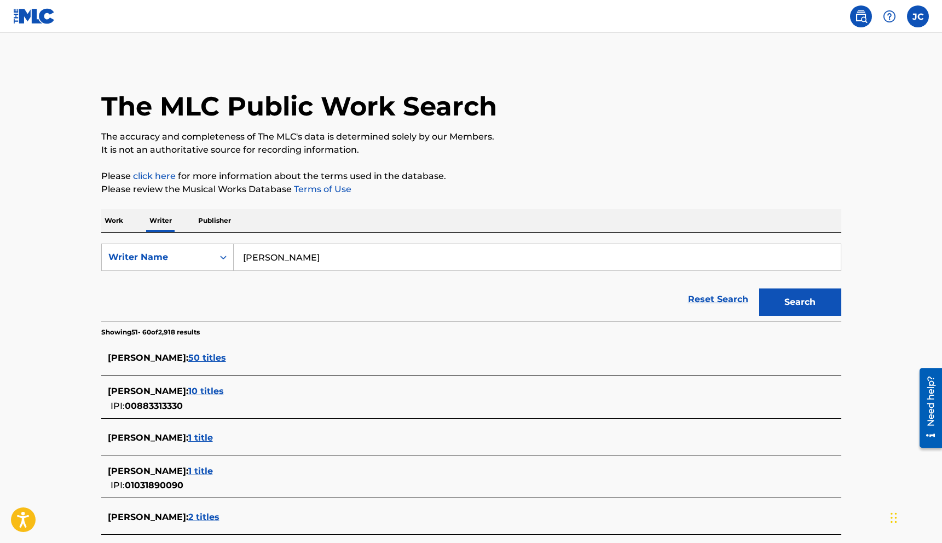
click at [256, 257] on input "[PERSON_NAME]" at bounding box center [537, 257] width 607 height 26
type input "[PERSON_NAME]"
click at [801, 298] on button "Search" at bounding box center [800, 301] width 82 height 27
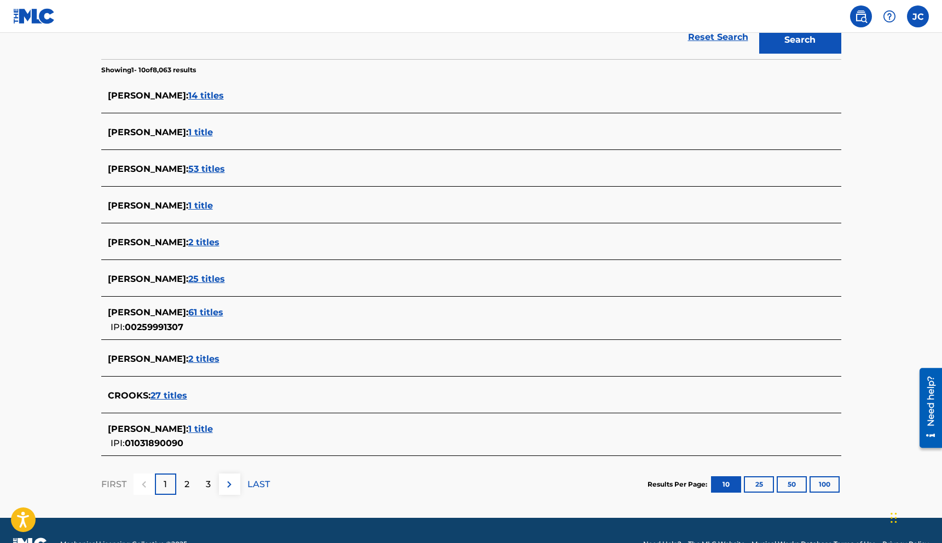
scroll to position [263, 0]
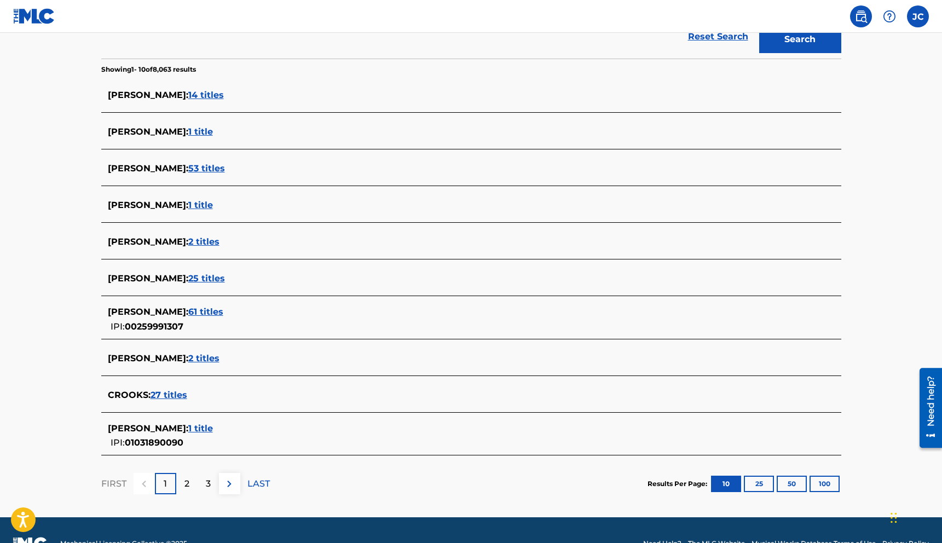
click at [201, 430] on span "1 title" at bounding box center [200, 428] width 25 height 10
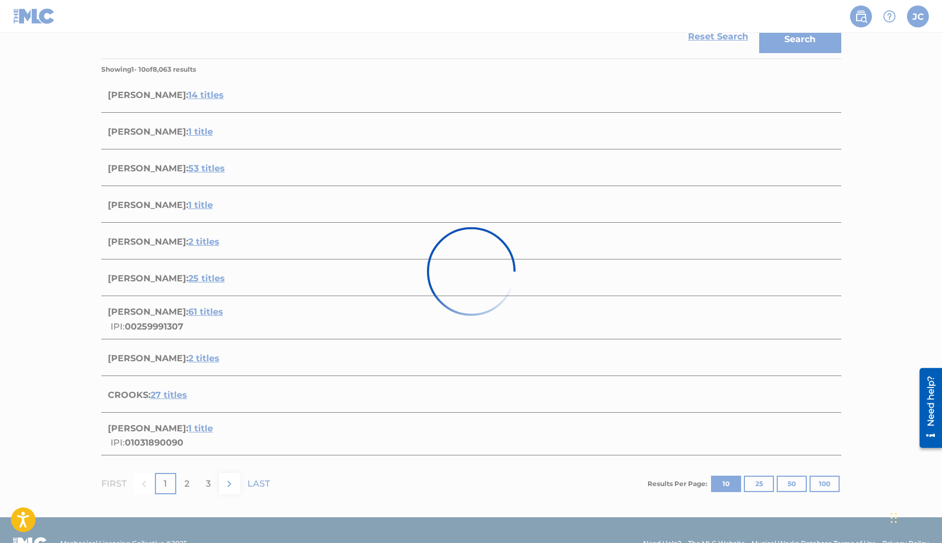
scroll to position [19, 0]
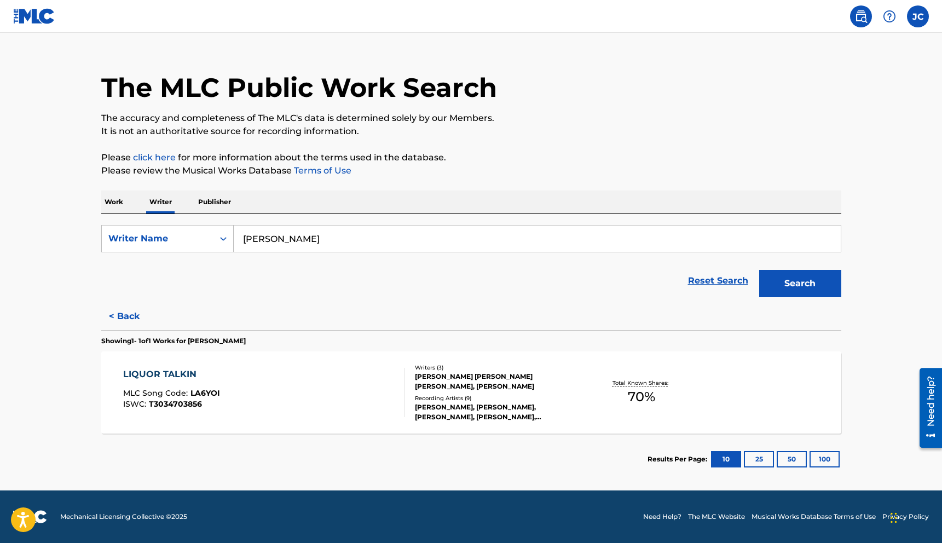
click at [165, 373] on div "LIQUOR TALKIN" at bounding box center [171, 374] width 97 height 13
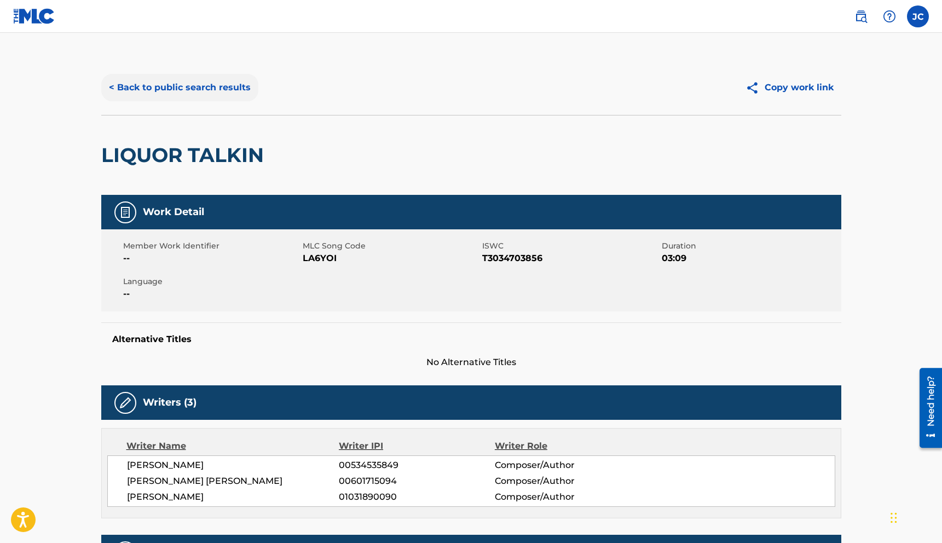
click at [211, 86] on button "< Back to public search results" at bounding box center [179, 87] width 157 height 27
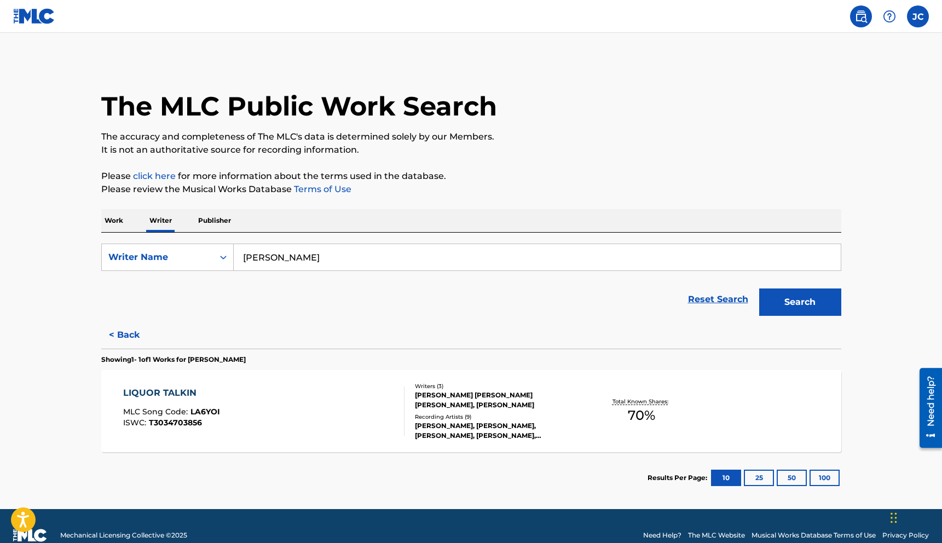
click at [862, 15] on img at bounding box center [860, 16] width 13 height 13
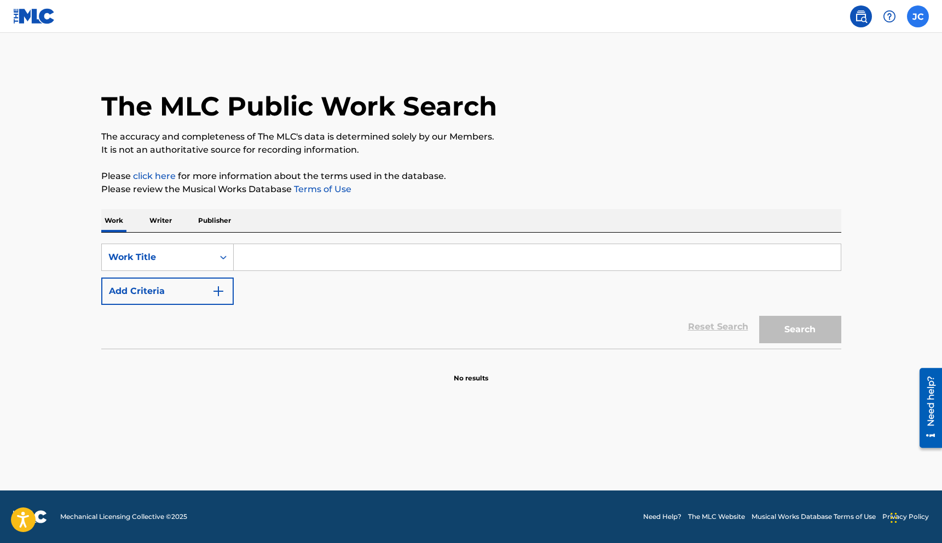
click at [916, 19] on label at bounding box center [918, 16] width 22 height 22
click at [918, 16] on input "[PERSON_NAME] [PERSON_NAME] [EMAIL_ADDRESS][DOMAIN_NAME] Notification Preferenc…" at bounding box center [918, 16] width 0 height 0
click at [813, 134] on link "Profile" at bounding box center [810, 136] width 22 height 10
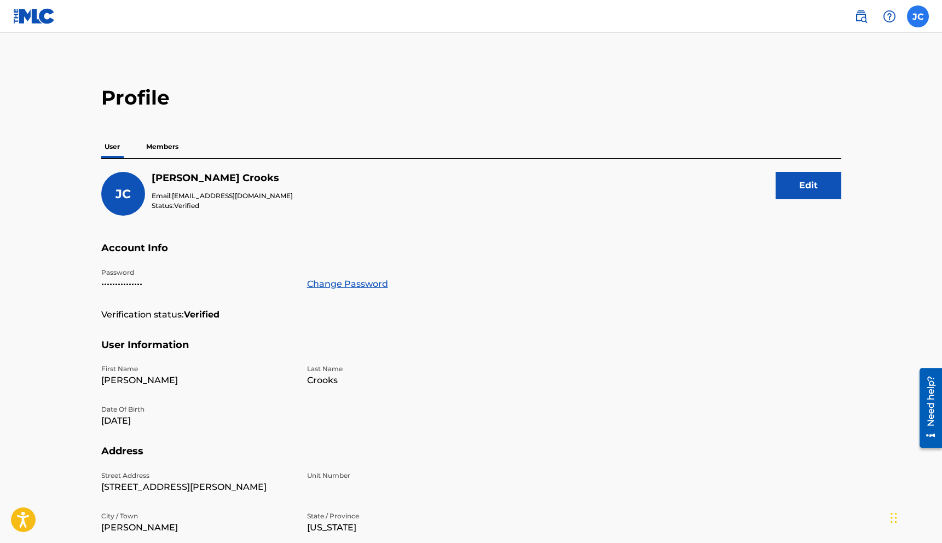
click at [911, 17] on label at bounding box center [918, 16] width 22 height 22
click at [918, 16] on input "[PERSON_NAME] [PERSON_NAME] [EMAIL_ADDRESS][DOMAIN_NAME] Notification Preferenc…" at bounding box center [918, 16] width 0 height 0
click at [855, 15] on img at bounding box center [860, 16] width 13 height 13
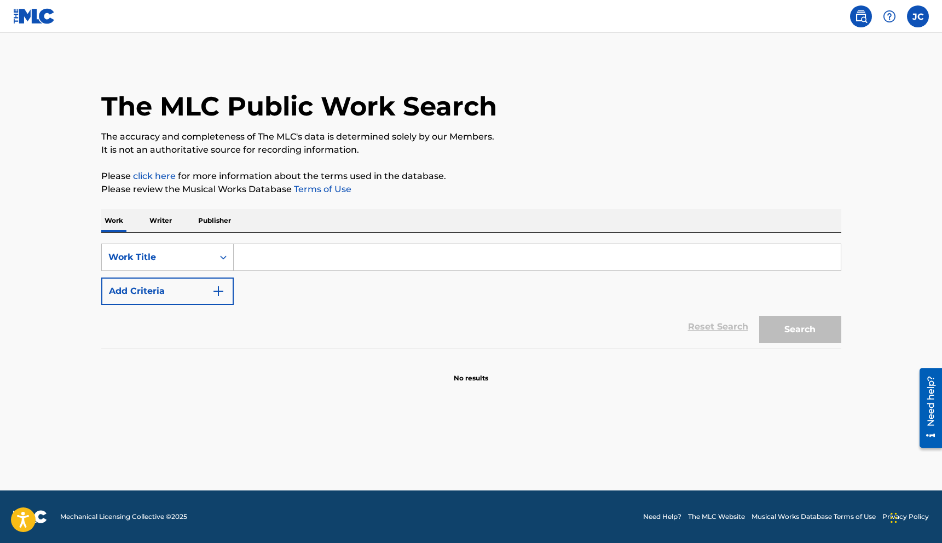
click at [36, 17] on img at bounding box center [34, 16] width 42 height 16
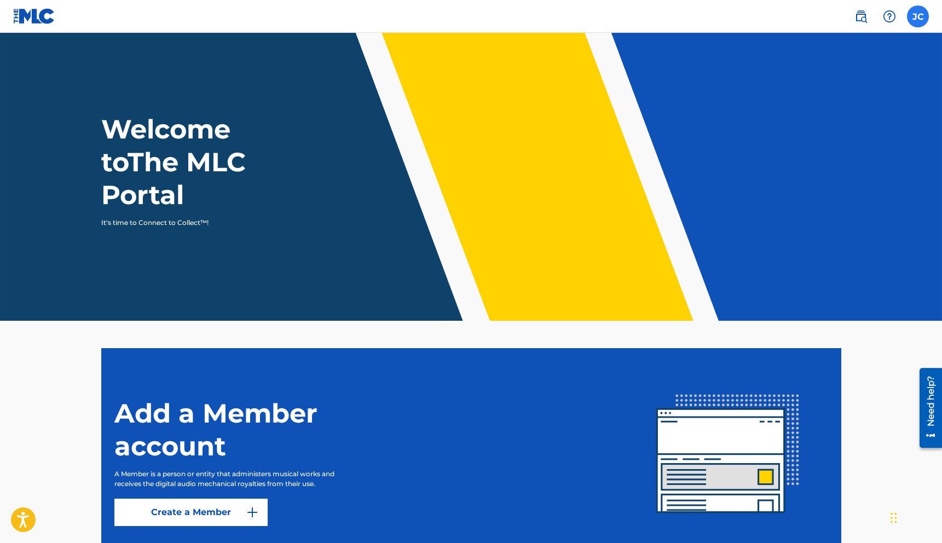
click at [913, 20] on label at bounding box center [918, 16] width 22 height 22
click at [918, 16] on input "[PERSON_NAME] [PERSON_NAME] [EMAIL_ADDRESS][DOMAIN_NAME] Notification Preferenc…" at bounding box center [918, 16] width 0 height 0
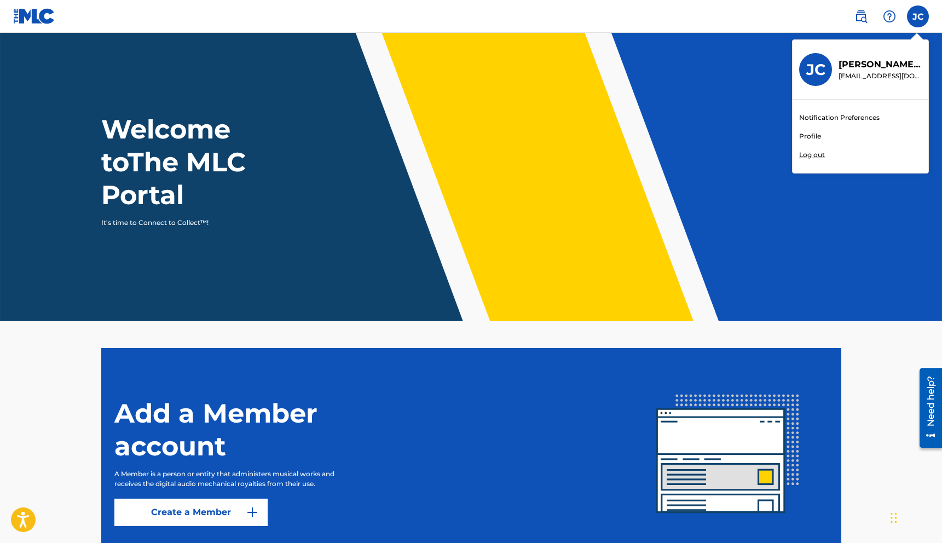
click at [741, 84] on header "Welcome to The MLC Portal It's time to Connect to Collect™!" at bounding box center [471, 177] width 942 height 288
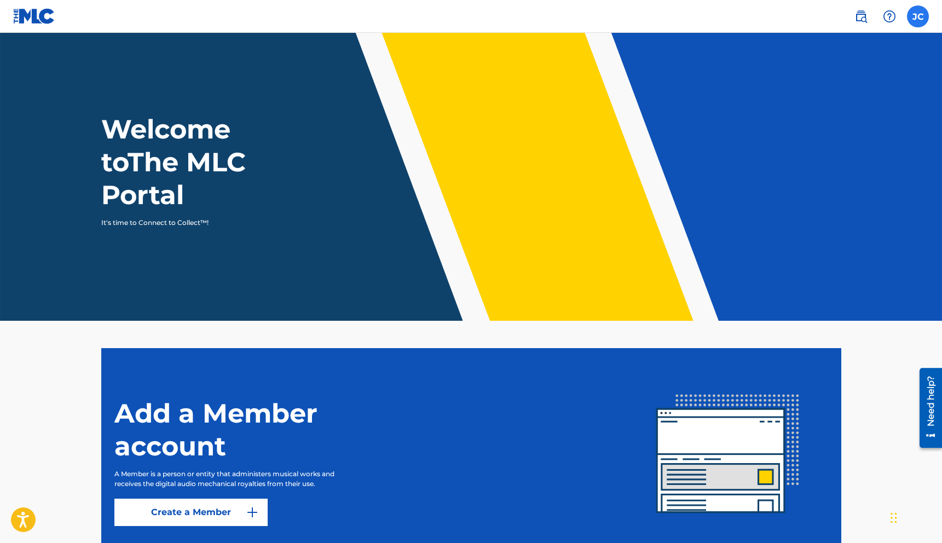
click at [923, 17] on label at bounding box center [918, 16] width 22 height 22
click at [918, 16] on input "[PERSON_NAME] [PERSON_NAME] [EMAIL_ADDRESS][DOMAIN_NAME] Notification Preferenc…" at bounding box center [918, 16] width 0 height 0
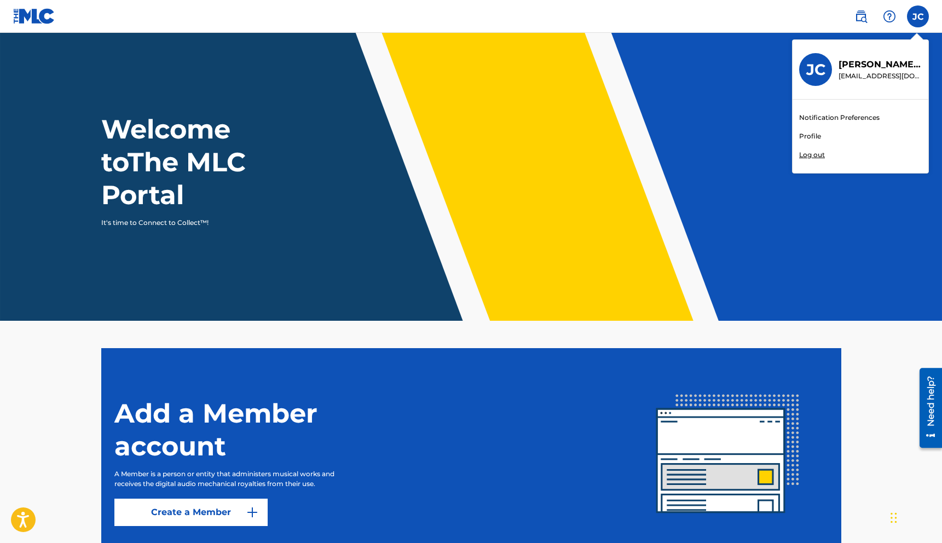
click at [814, 136] on link "Profile" at bounding box center [810, 136] width 22 height 10
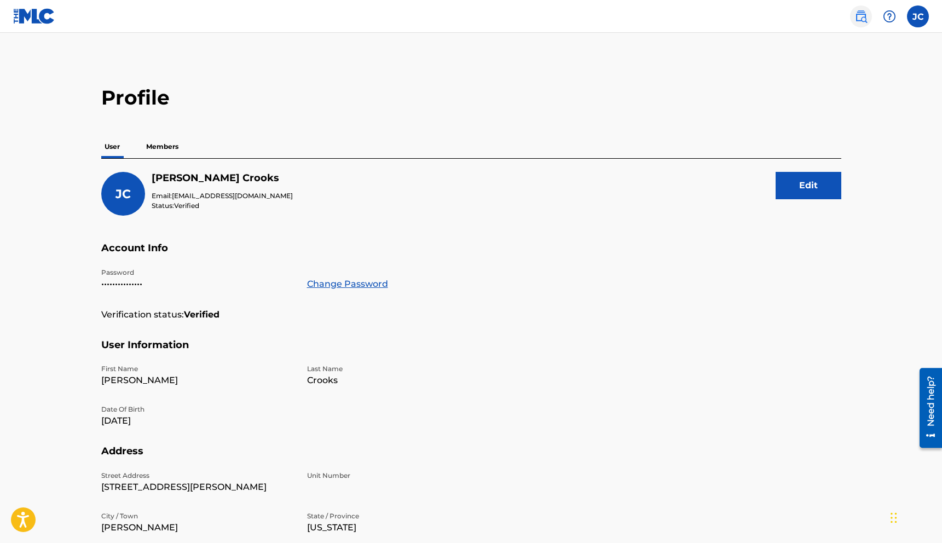
click at [860, 20] on img at bounding box center [860, 16] width 13 height 13
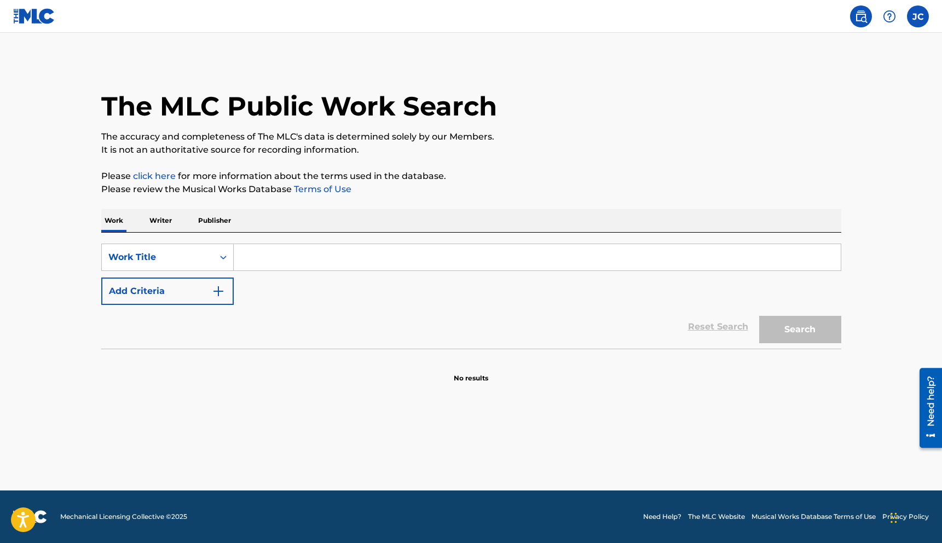
click at [424, 256] on input "Search Form" at bounding box center [537, 257] width 607 height 26
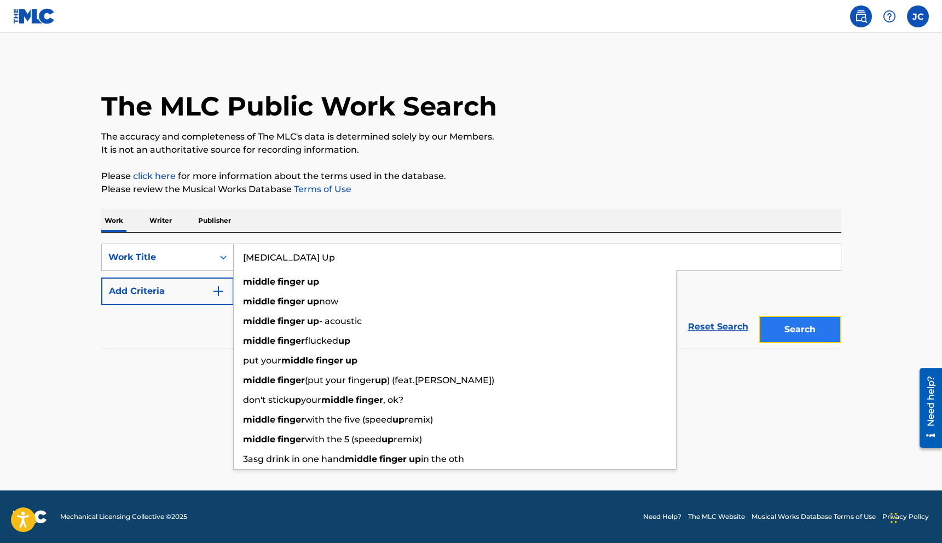
click at [776, 325] on button "Search" at bounding box center [800, 329] width 82 height 27
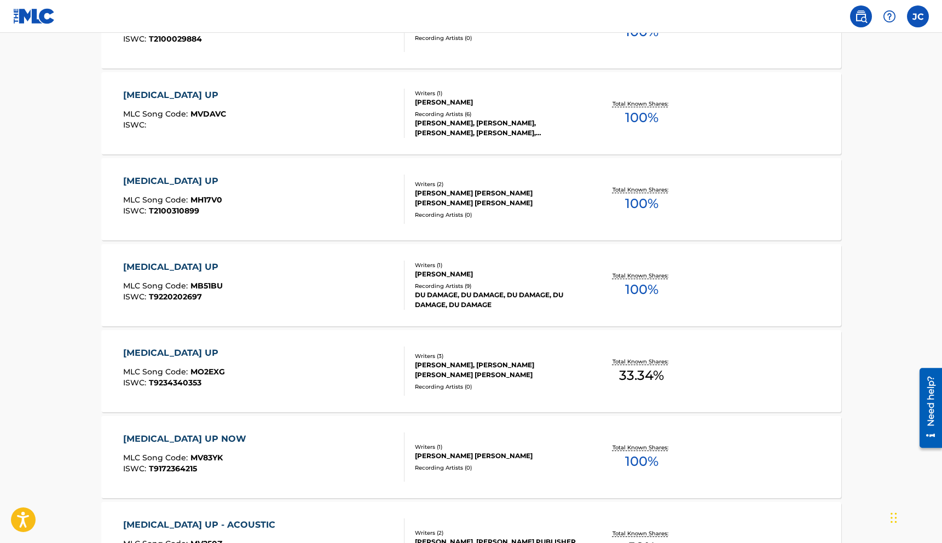
scroll to position [751, 0]
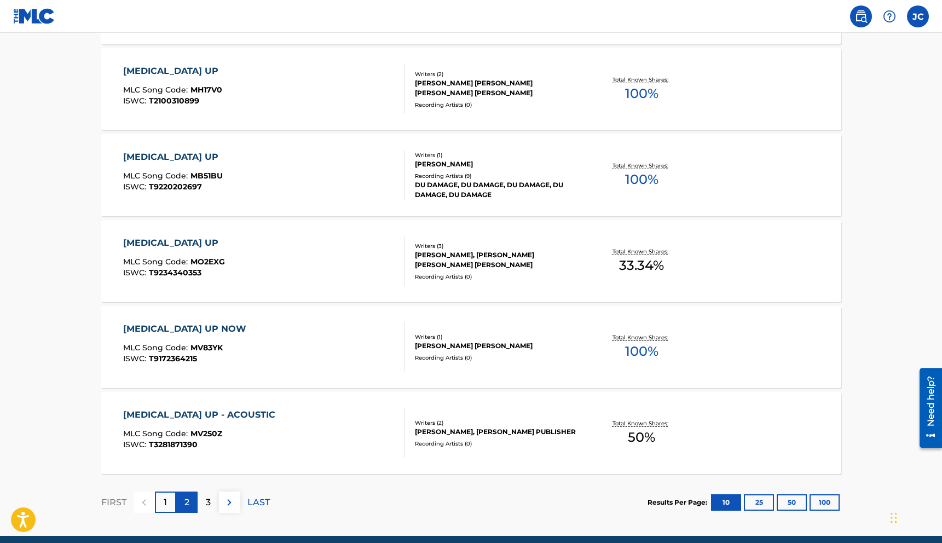
click at [187, 504] on p "2" at bounding box center [186, 502] width 5 height 13
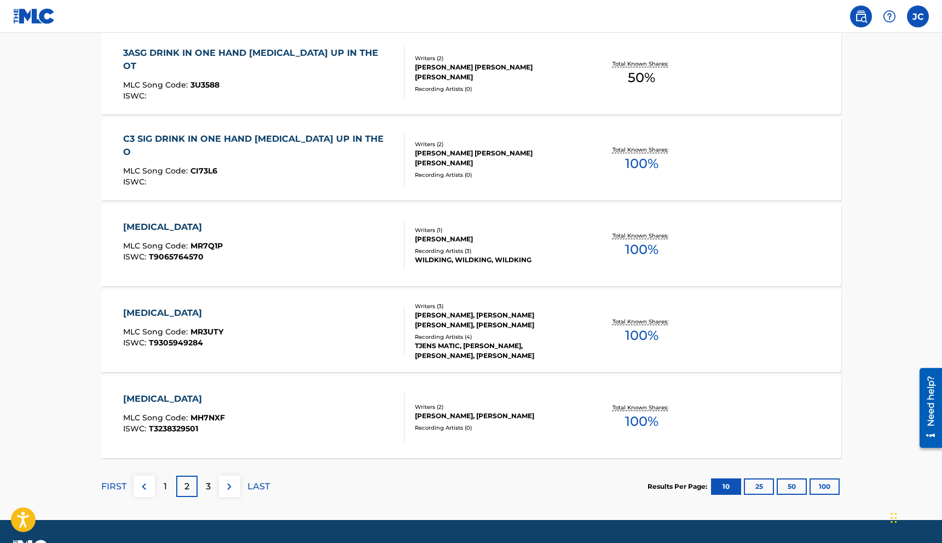
scroll to position [797, 0]
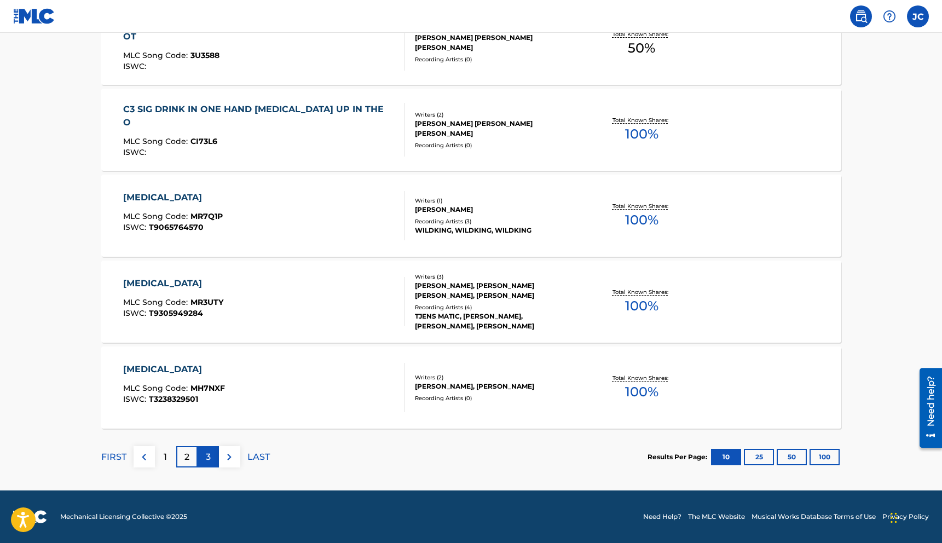
click at [207, 455] on p "3" at bounding box center [208, 456] width 5 height 13
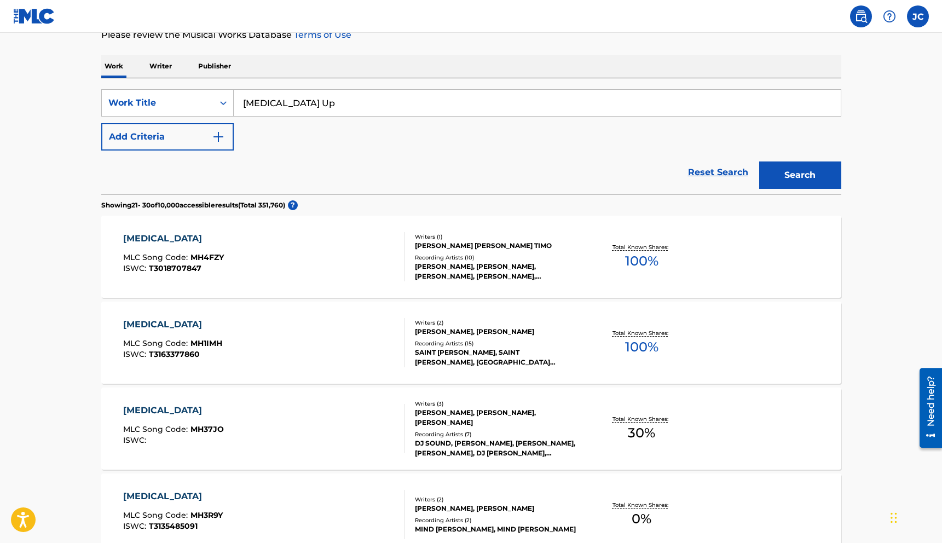
scroll to position [0, 0]
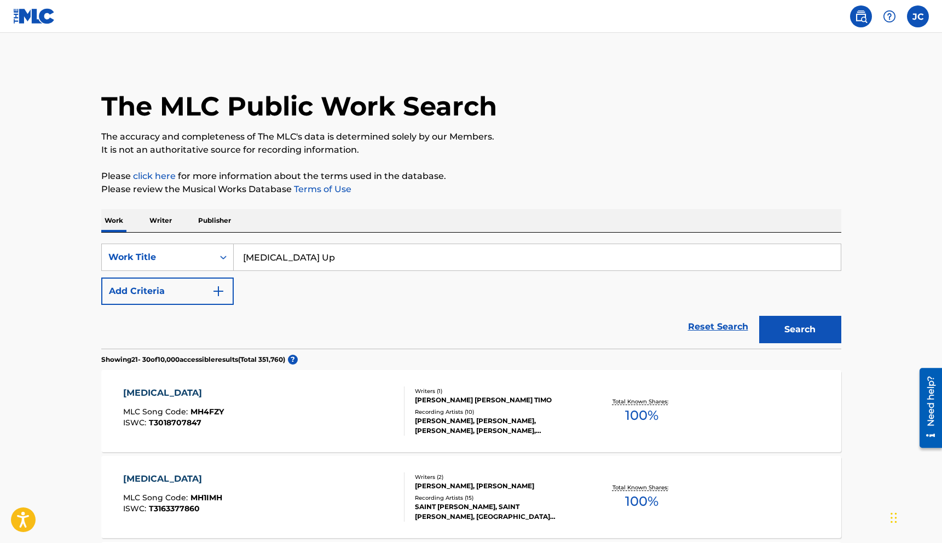
click at [347, 267] on input "[MEDICAL_DATA] Up" at bounding box center [537, 257] width 607 height 26
type input "[MEDICAL_DATA] Up featuring [PERSON_NAME]"
click at [759, 316] on button "Search" at bounding box center [800, 329] width 82 height 27
